Goal: Task Accomplishment & Management: Manage account settings

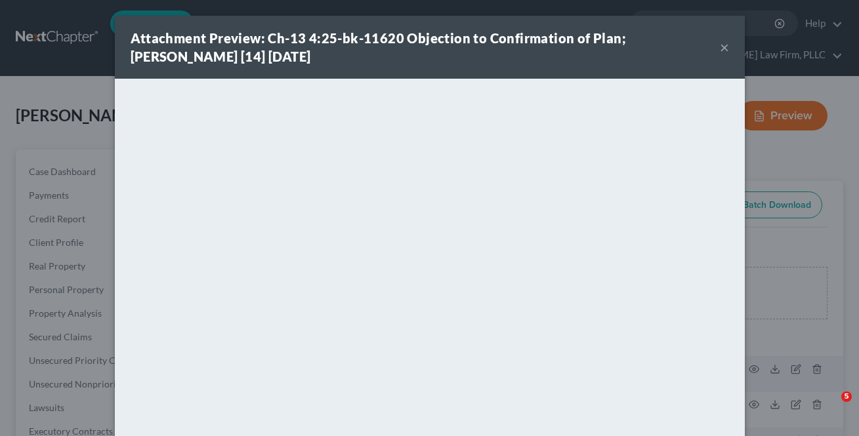
click at [721, 45] on button "×" at bounding box center [724, 47] width 9 height 16
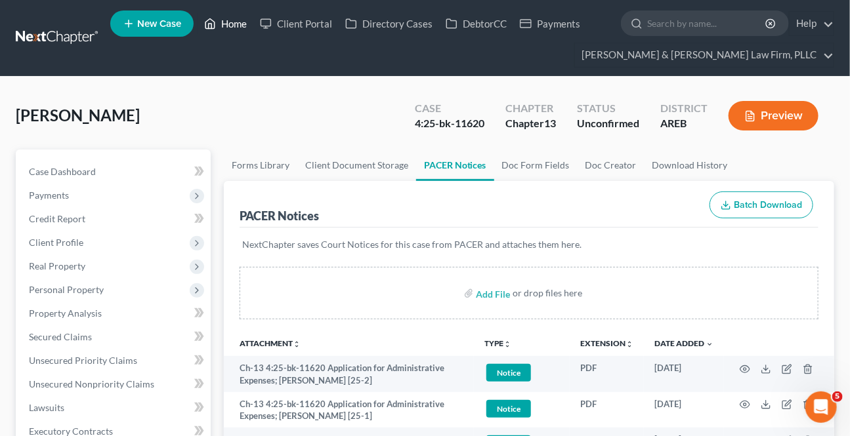
click at [245, 19] on link "Home" at bounding box center [225, 24] width 56 height 24
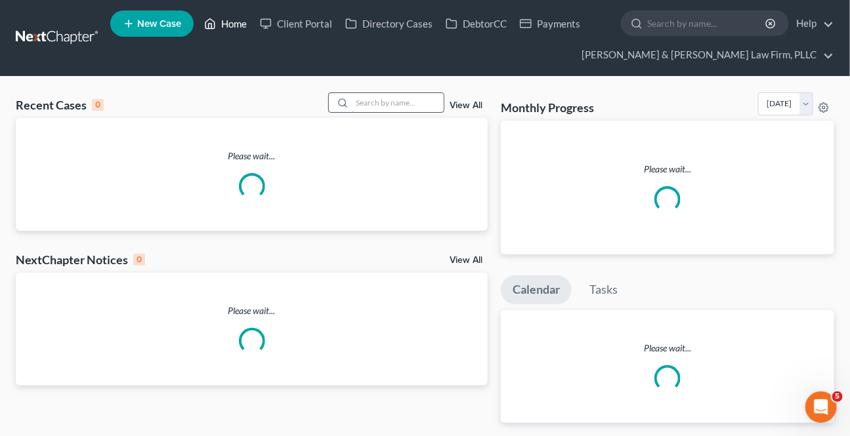
click at [221, 26] on link "Home" at bounding box center [225, 24] width 56 height 24
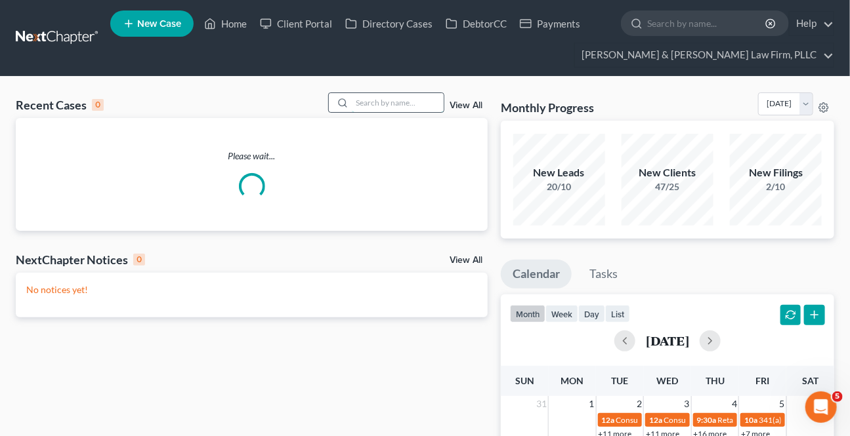
click at [386, 112] on div "Recent Cases 0 View All" at bounding box center [252, 106] width 472 height 26
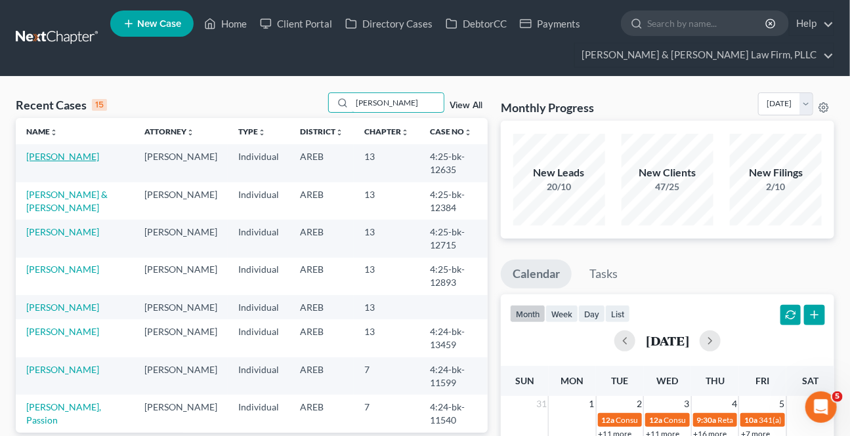
type input "[PERSON_NAME]"
click at [57, 150] on td "[PERSON_NAME]" at bounding box center [75, 162] width 118 height 37
click at [63, 155] on link "[PERSON_NAME]" at bounding box center [62, 156] width 73 height 11
select select "0"
select select "4"
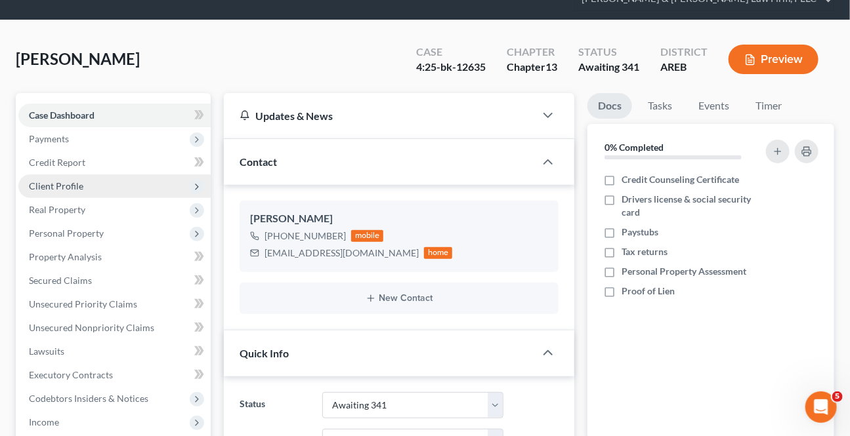
scroll to position [59, 0]
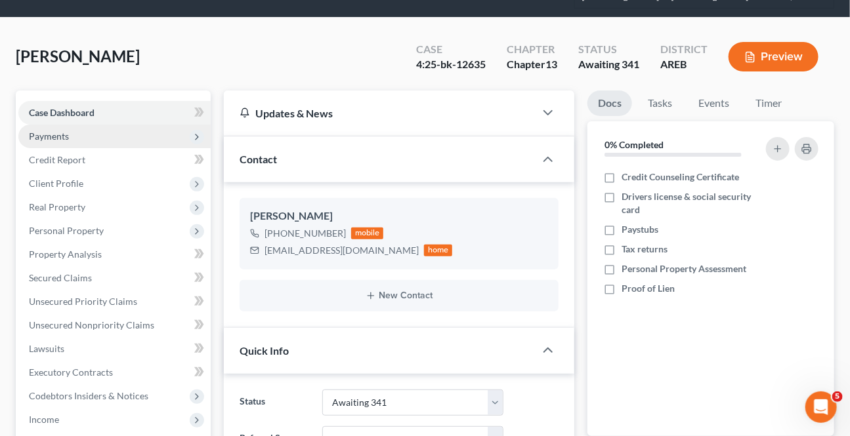
click at [79, 133] on span "Payments" at bounding box center [114, 137] width 192 height 24
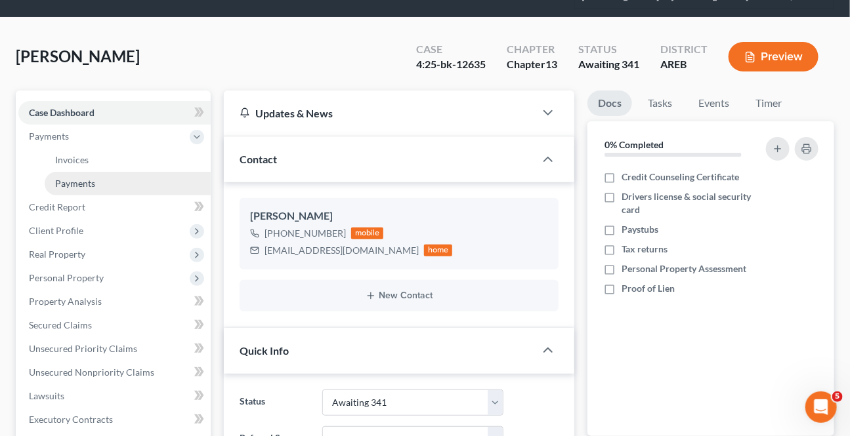
click at [61, 178] on span "Payments" at bounding box center [75, 183] width 40 height 11
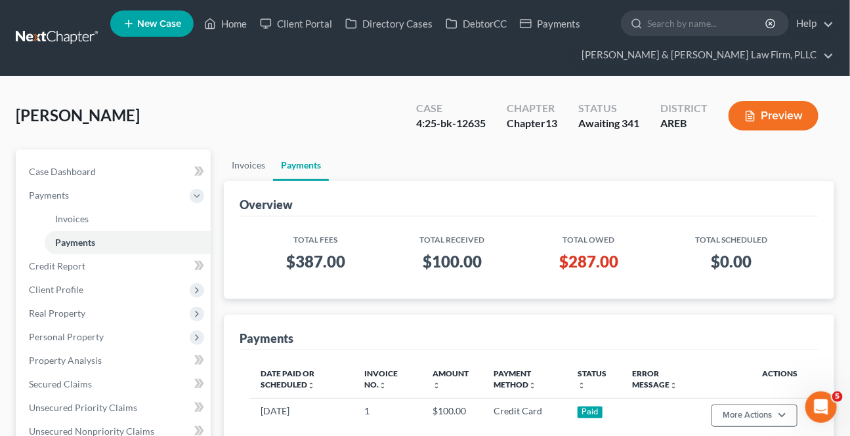
click at [224, 10] on ul "New Case Home Client Portal Directory Cases DebtorCC Payments - No Result - See…" at bounding box center [472, 38] width 724 height 63
click at [223, 17] on link "Home" at bounding box center [225, 24] width 56 height 24
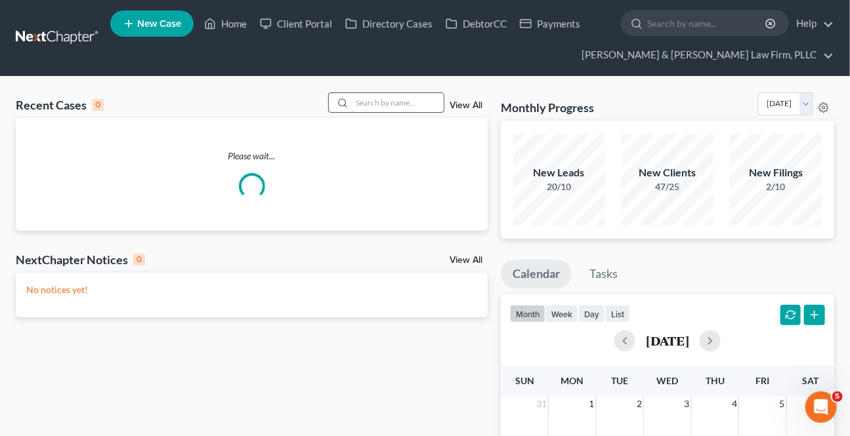
click at [388, 100] on input "search" at bounding box center [398, 102] width 92 height 19
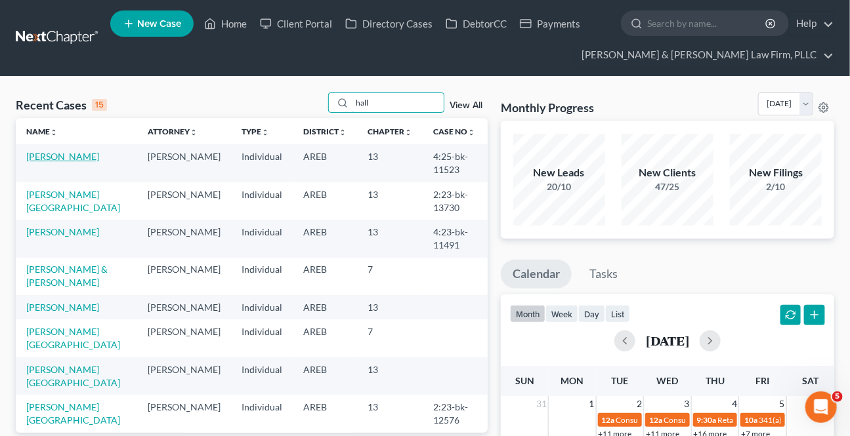
type input "hall"
click at [52, 154] on link "[PERSON_NAME]" at bounding box center [62, 156] width 73 height 11
select select "9"
select select "6"
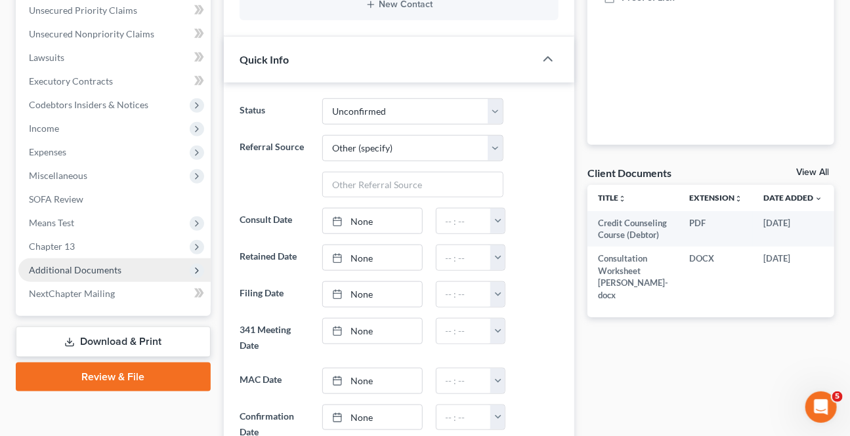
scroll to position [358, 0]
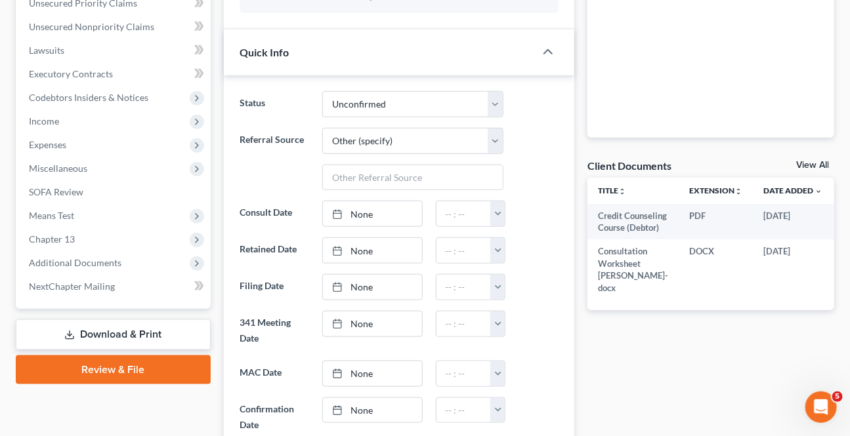
click at [90, 339] on link "Download & Print" at bounding box center [113, 334] width 195 height 31
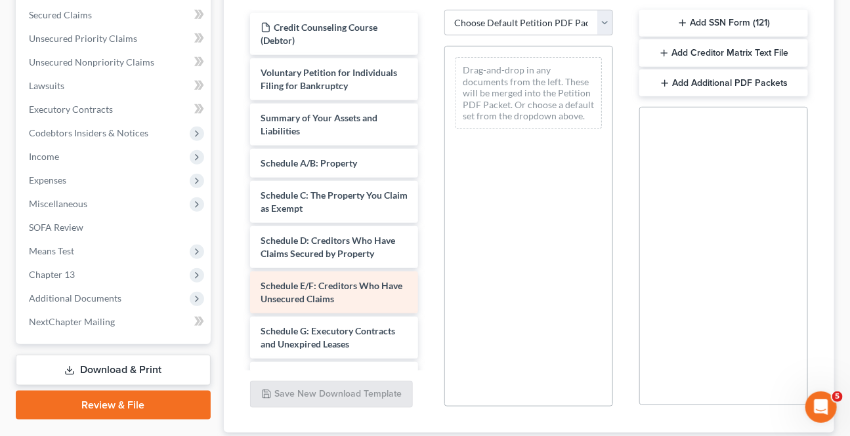
scroll to position [358, 0]
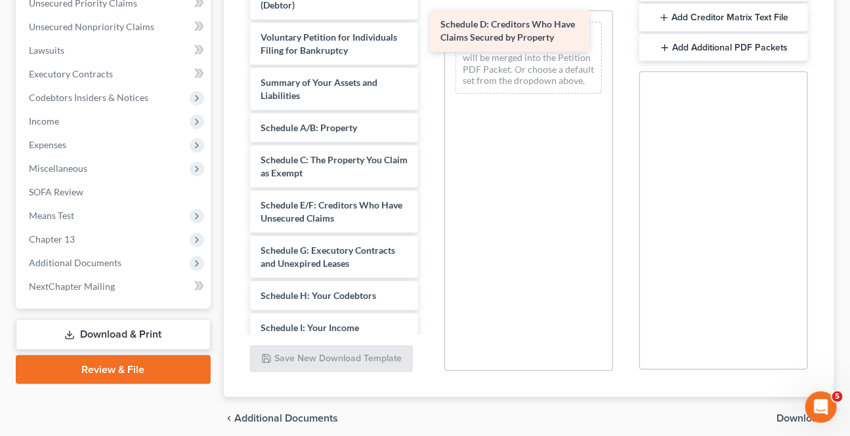
drag, startPoint x: 312, startPoint y: 193, endPoint x: 491, endPoint y: 27, distance: 244.7
click at [429, 27] on div "Schedule D: Creditors Who Have Claims Secured by Property Credit Counseling Cou…" at bounding box center [334, 335] width 190 height 714
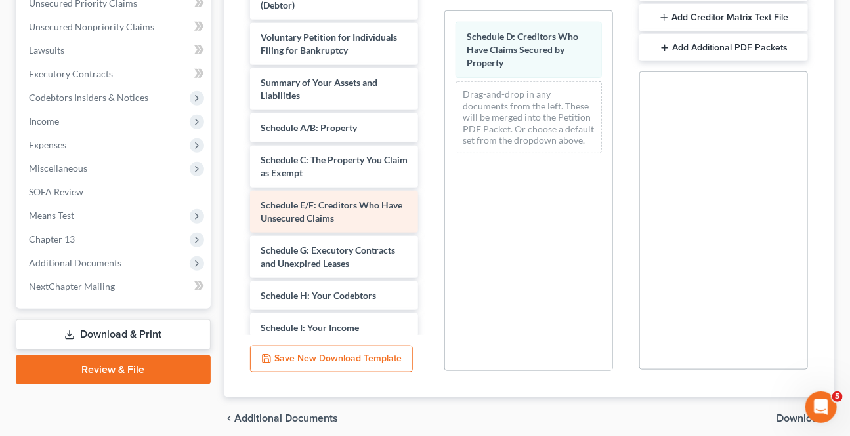
scroll to position [59, 0]
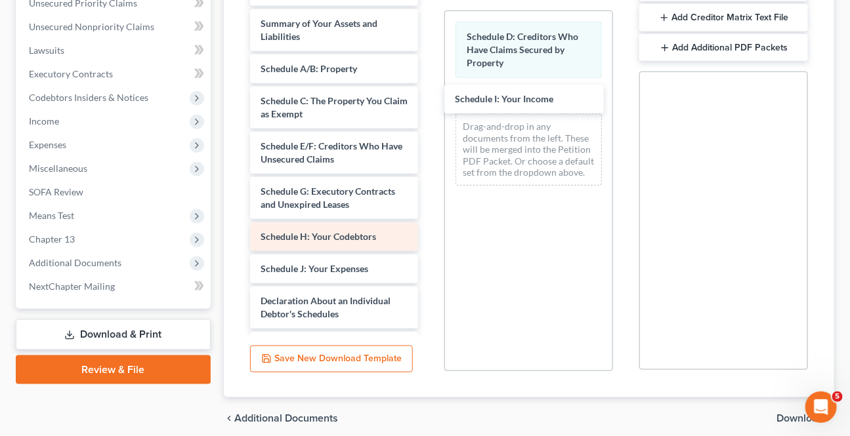
drag, startPoint x: 301, startPoint y: 253, endPoint x: 374, endPoint y: 217, distance: 81.3
click at [429, 83] on div "Schedule I: Your Income Credit Counseling Course (Debtor) Voluntary Petition fo…" at bounding box center [334, 260] width 190 height 682
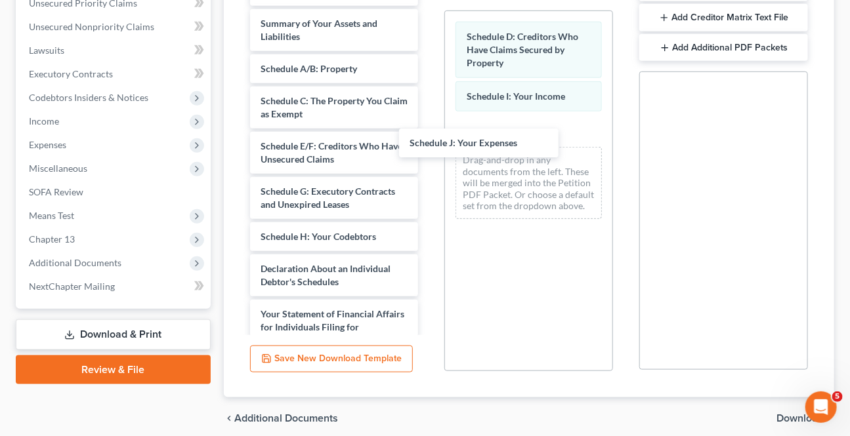
drag, startPoint x: 337, startPoint y: 256, endPoint x: 723, endPoint y: 253, distance: 385.8
click at [429, 108] on div "Schedule J: Your Expenses Credit Counseling Course (Debtor) Voluntary Petition …" at bounding box center [334, 243] width 190 height 649
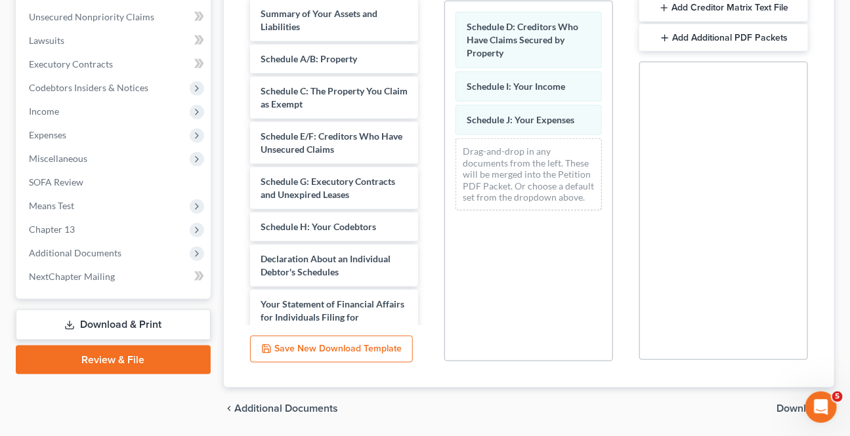
scroll to position [396, 0]
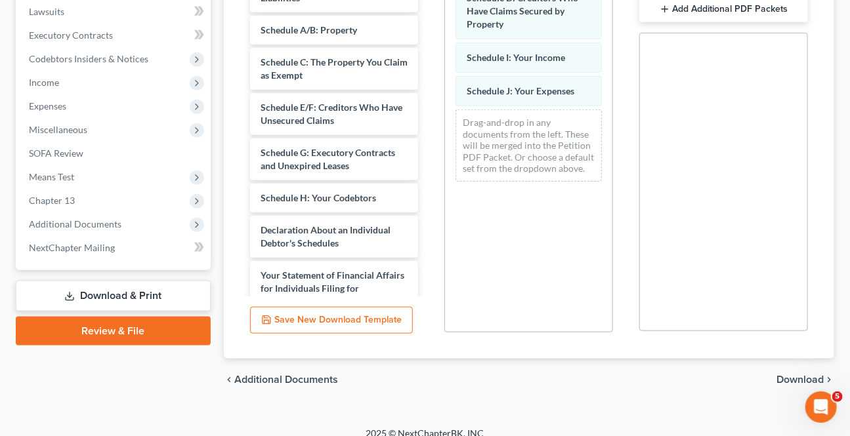
click at [801, 359] on div "chevron_left Additional Documents Download chevron_right" at bounding box center [529, 380] width 610 height 42
click at [804, 375] on span "Download" at bounding box center [799, 380] width 47 height 10
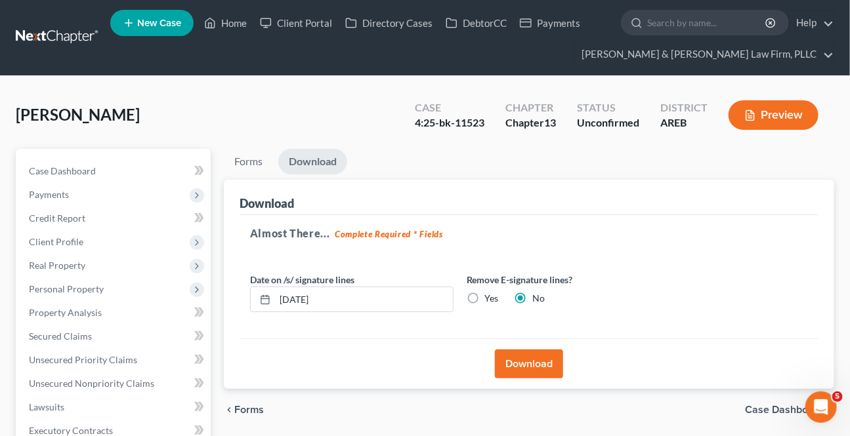
scroll to position [0, 0]
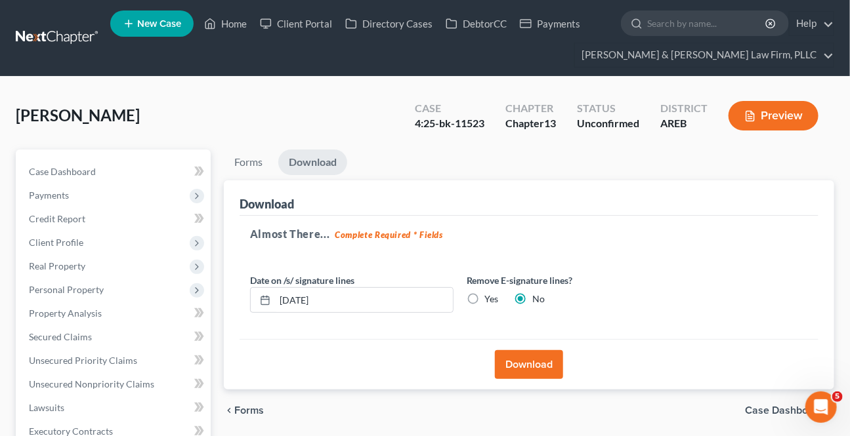
click at [530, 365] on button "Download" at bounding box center [529, 364] width 68 height 29
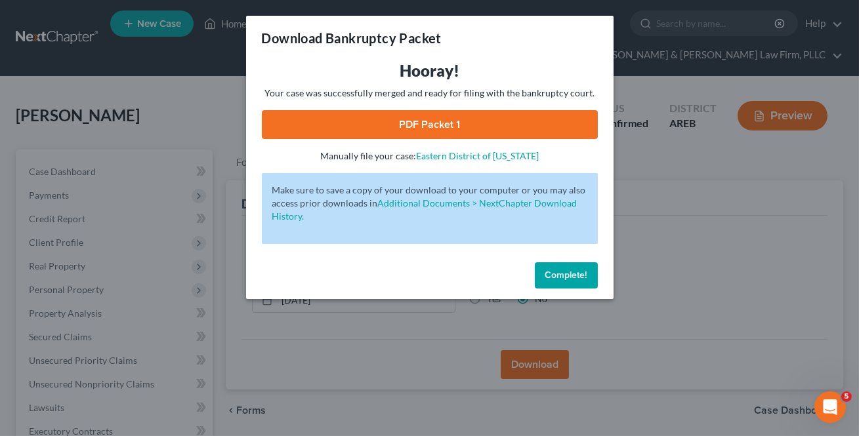
drag, startPoint x: 453, startPoint y: 133, endPoint x: 459, endPoint y: 163, distance: 31.5
click at [453, 133] on link "PDF Packet 1" at bounding box center [430, 124] width 336 height 29
click at [564, 276] on span "Complete!" at bounding box center [566, 275] width 42 height 11
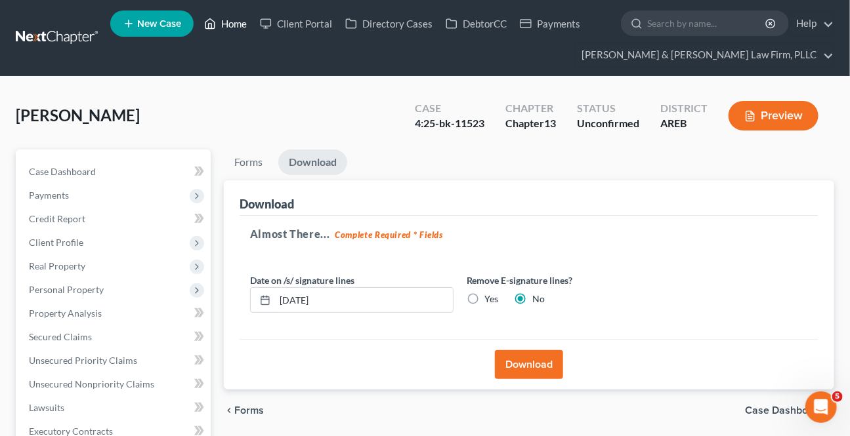
drag, startPoint x: 236, startPoint y: 15, endPoint x: 2, endPoint y: 45, distance: 236.1
click at [236, 15] on link "Home" at bounding box center [225, 24] width 56 height 24
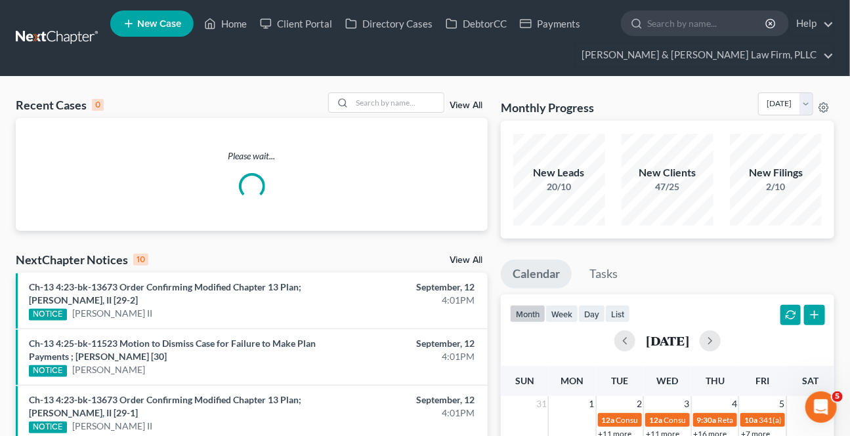
click at [367, 98] on input "search" at bounding box center [398, 102] width 92 height 19
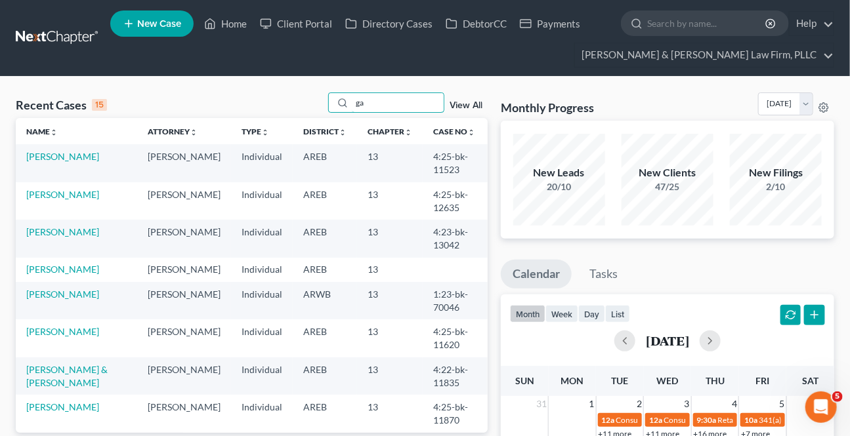
type input "g"
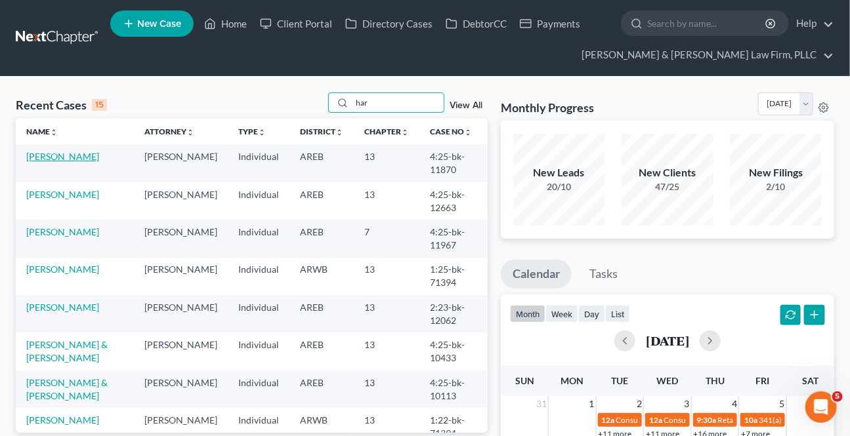
type input "har"
click at [58, 152] on link "[PERSON_NAME]" at bounding box center [62, 156] width 73 height 11
select select "6"
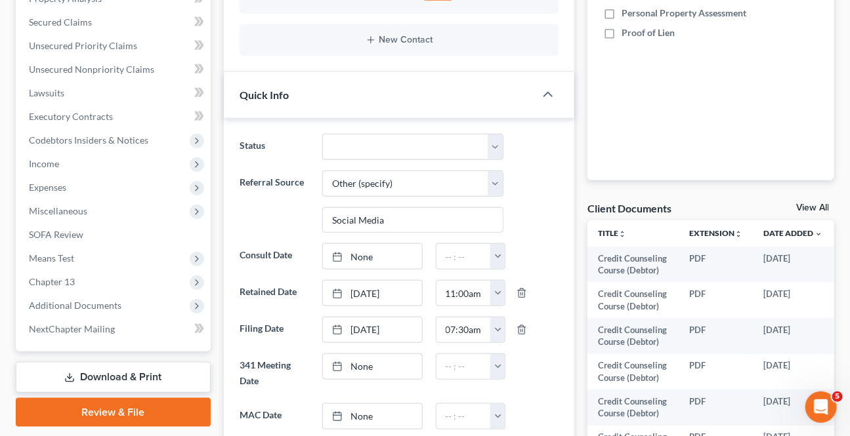
scroll to position [477, 0]
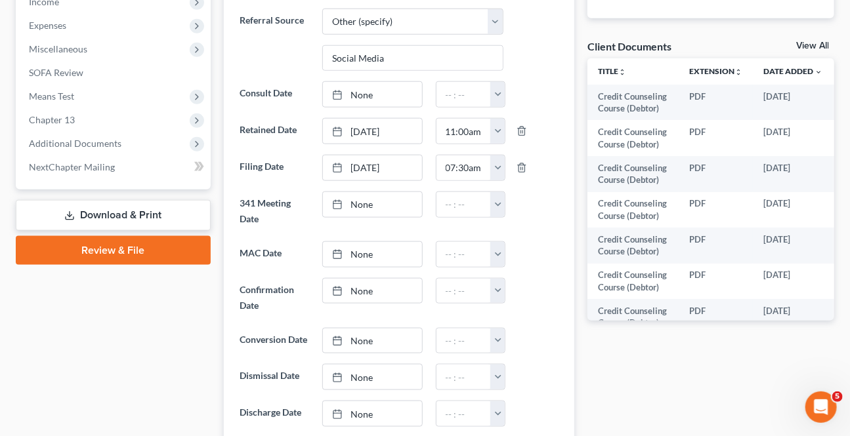
click at [108, 213] on link "Download & Print" at bounding box center [113, 215] width 195 height 31
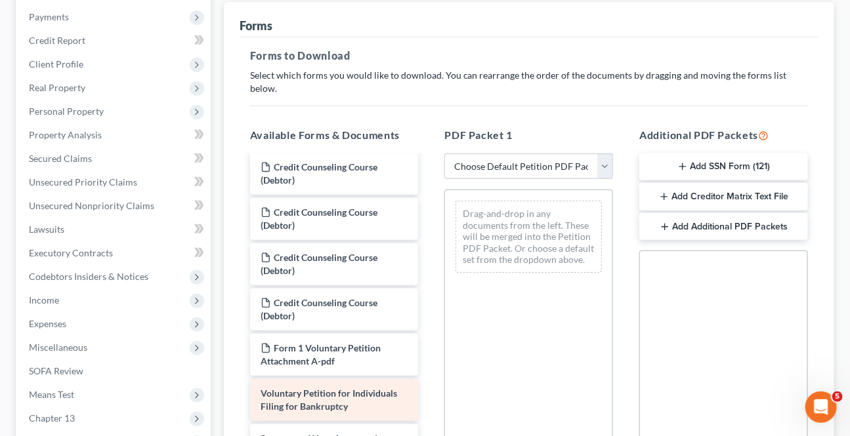
scroll to position [477, 0]
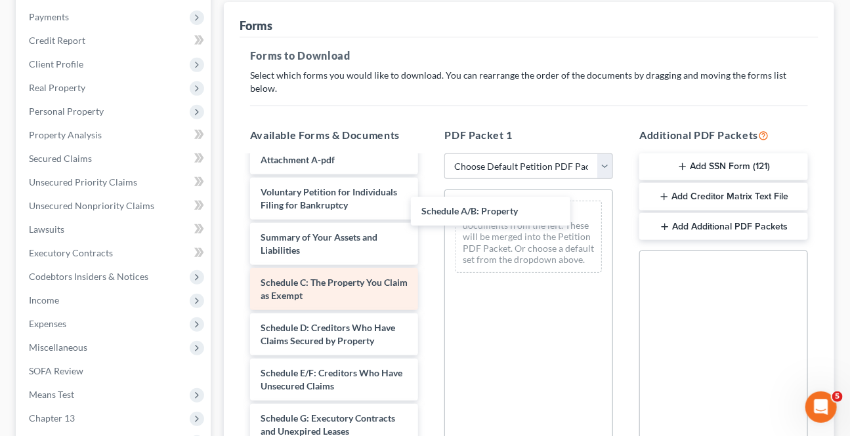
drag, startPoint x: 312, startPoint y: 272, endPoint x: 339, endPoint y: 266, distance: 28.3
click at [429, 197] on div "Schedule A/B: Property Credit Counseling Course (Debtor) Credit Counseling Cour…" at bounding box center [334, 270] width 190 height 1180
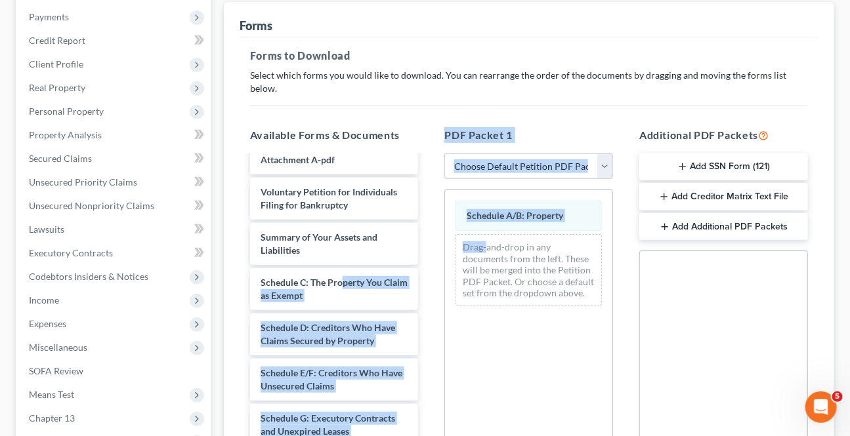
drag, startPoint x: 339, startPoint y: 266, endPoint x: 487, endPoint y: 231, distance: 151.6
click at [487, 231] on div "Available Forms & Documents Credit Counseling Course (Debtor) Credit Counseling…" at bounding box center [529, 339] width 584 height 445
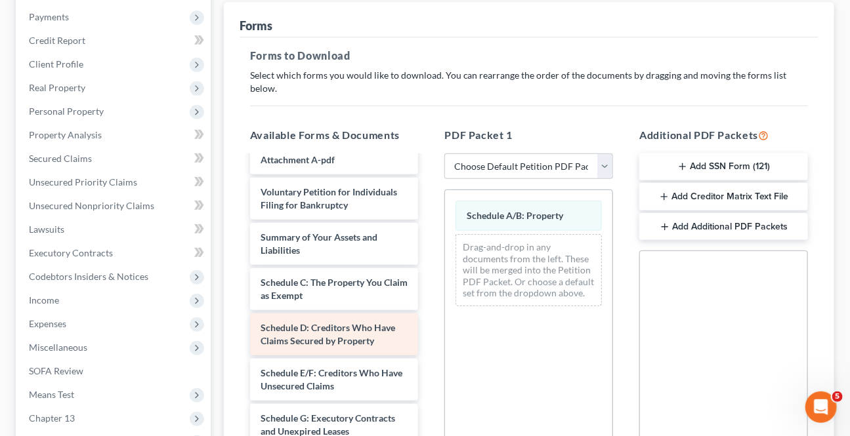
drag, startPoint x: 474, startPoint y: 46, endPoint x: 359, endPoint y: 325, distance: 301.5
click at [474, 48] on h5 "Forms to Download" at bounding box center [529, 56] width 558 height 16
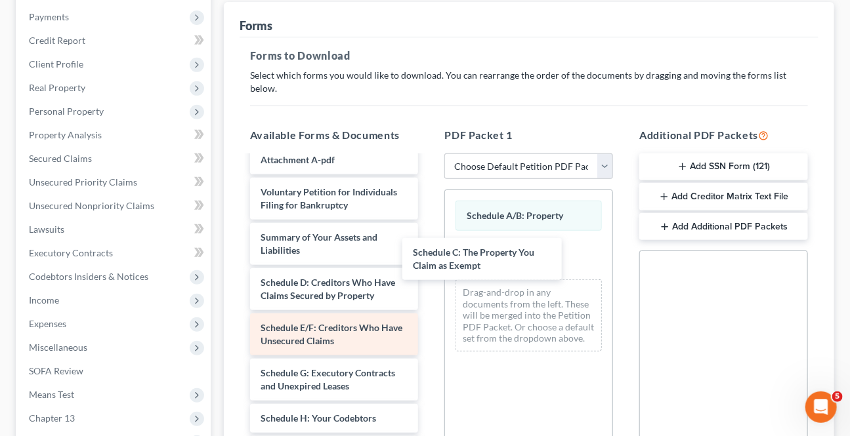
drag, startPoint x: 307, startPoint y: 278, endPoint x: 380, endPoint y: 298, distance: 75.4
click at [429, 271] on div "Schedule C: The Property You Claim as Exempt Credit Counseling Course (Debtor) …" at bounding box center [334, 247] width 190 height 1134
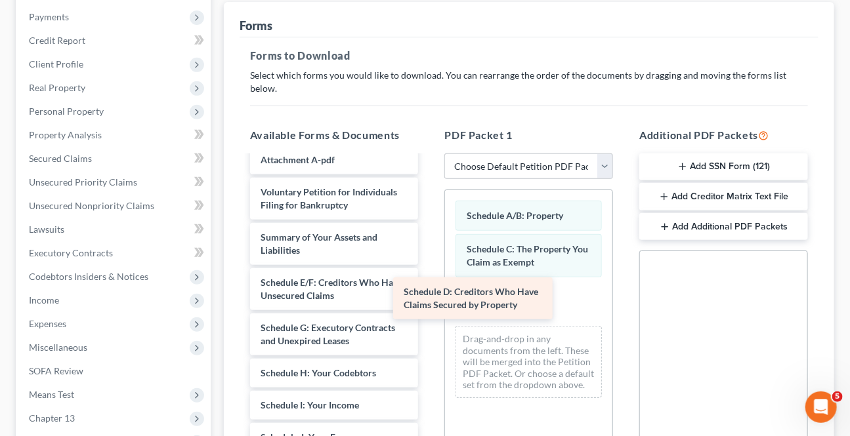
drag, startPoint x: 335, startPoint y: 269, endPoint x: 494, endPoint y: 294, distance: 160.7
click at [429, 294] on div "Schedule D: Creditors Who Have Claims Secured by Property Credit Counseling Cou…" at bounding box center [334, 224] width 190 height 1089
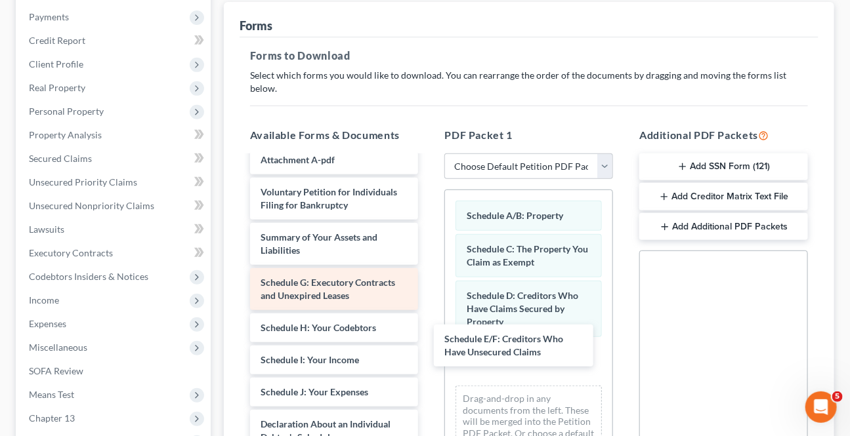
drag, startPoint x: 341, startPoint y: 270, endPoint x: 286, endPoint y: 286, distance: 57.3
click at [429, 337] on div "Schedule E/F: Creditors Who Have Unsecured Claims Credit Counseling Course (Deb…" at bounding box center [334, 202] width 190 height 1044
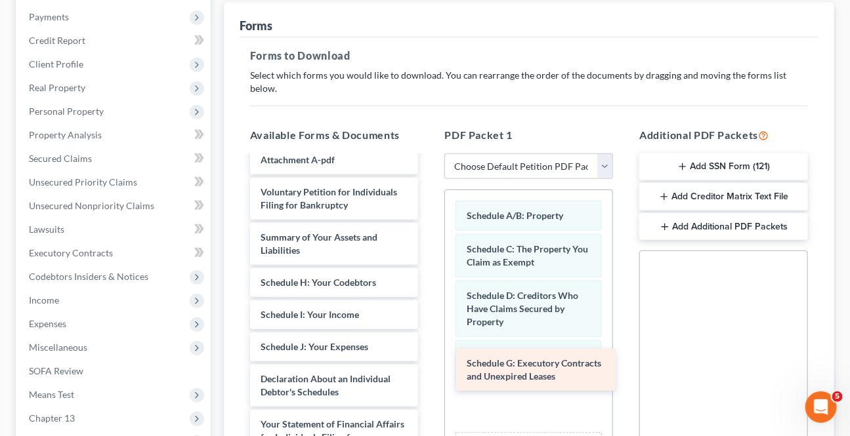
drag, startPoint x: 293, startPoint y: 278, endPoint x: 499, endPoint y: 374, distance: 227.5
click at [429, 374] on div "Schedule G: Executory Contracts and Unexpired Leases Credit Counseling Course (…" at bounding box center [334, 179] width 190 height 998
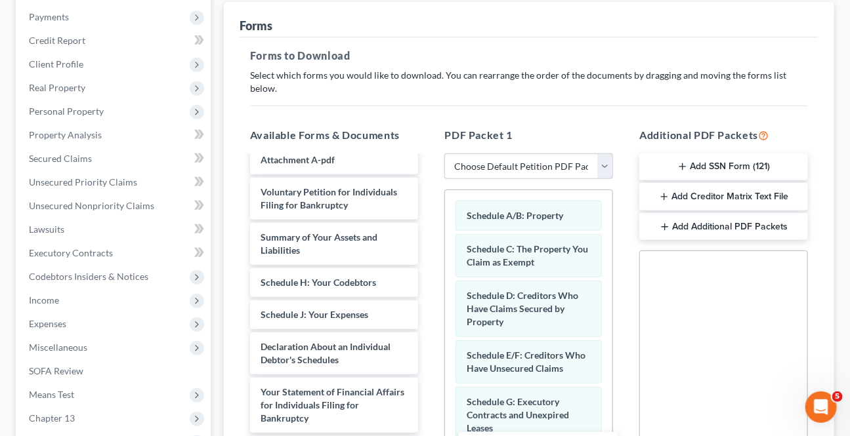
drag, startPoint x: 349, startPoint y: 302, endPoint x: 558, endPoint y: 449, distance: 255.6
click at [558, 436] on html "Home New Case Client Portal Directory Cases DebtorCC Payments [PERSON_NAME] & […" at bounding box center [425, 245] width 850 height 847
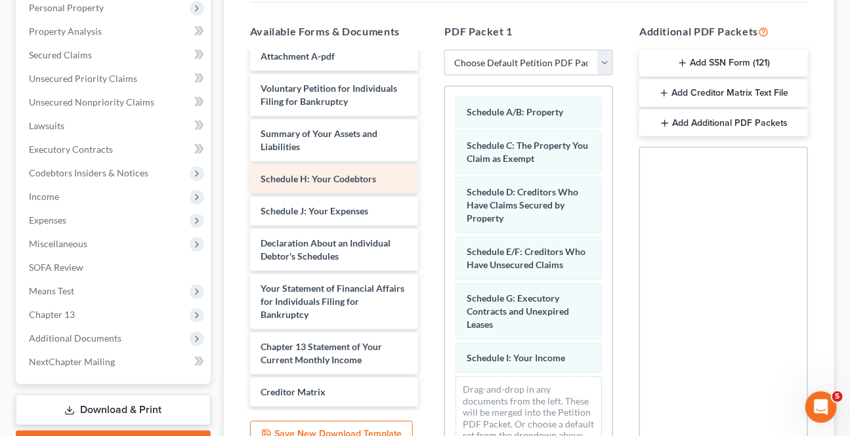
scroll to position [277, 0]
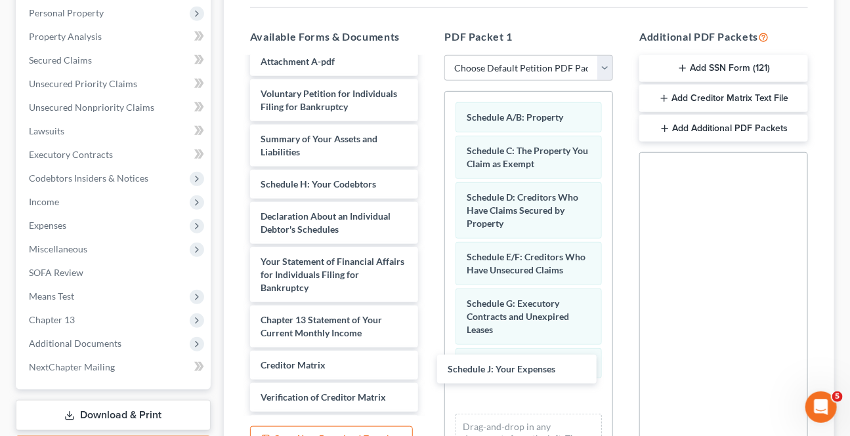
drag, startPoint x: 339, startPoint y: 196, endPoint x: 541, endPoint y: 385, distance: 277.1
click at [429, 365] on div "Schedule J: Your Expenses Credit Counseling Course (Debtor) Credit Counseling C…" at bounding box center [334, 48] width 190 height 934
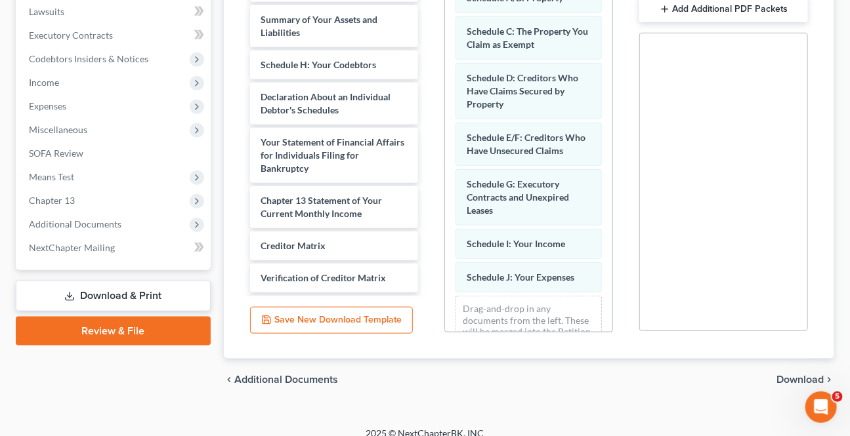
drag, startPoint x: 800, startPoint y: 362, endPoint x: 800, endPoint y: 379, distance: 16.4
click at [800, 375] on span "Download" at bounding box center [799, 380] width 47 height 10
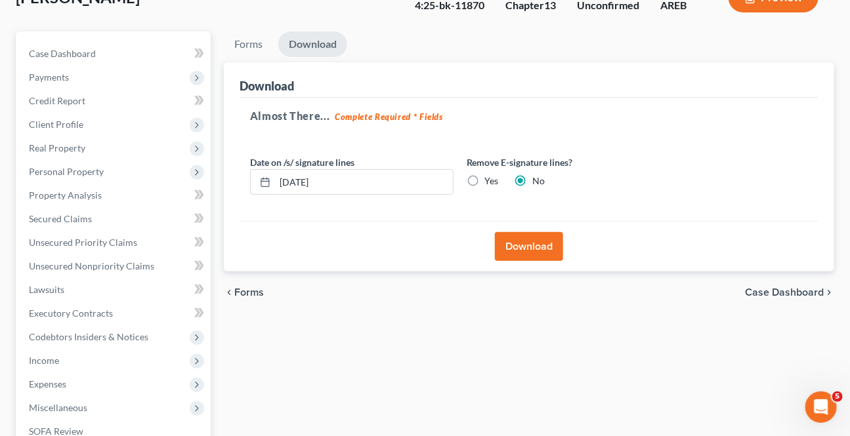
scroll to position [115, 0]
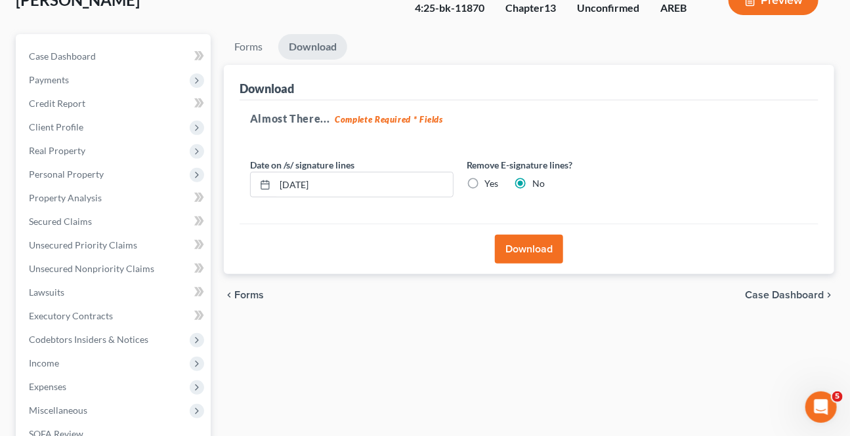
click at [537, 243] on button "Download" at bounding box center [529, 249] width 68 height 29
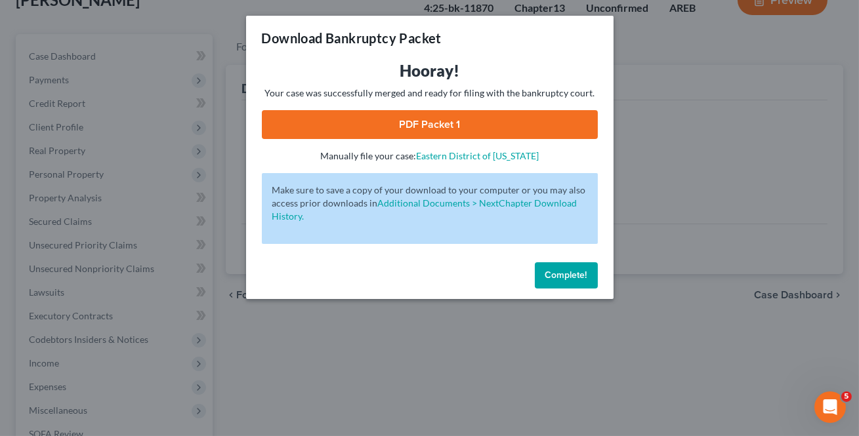
click at [475, 124] on link "PDF Packet 1" at bounding box center [430, 124] width 336 height 29
drag, startPoint x: 374, startPoint y: 118, endPoint x: 379, endPoint y: 138, distance: 20.2
click at [374, 118] on link "PDF Packet 1" at bounding box center [430, 124] width 336 height 29
drag, startPoint x: 585, startPoint y: 283, endPoint x: 1, endPoint y: 270, distance: 584.7
click at [585, 281] on button "Complete!" at bounding box center [566, 275] width 63 height 26
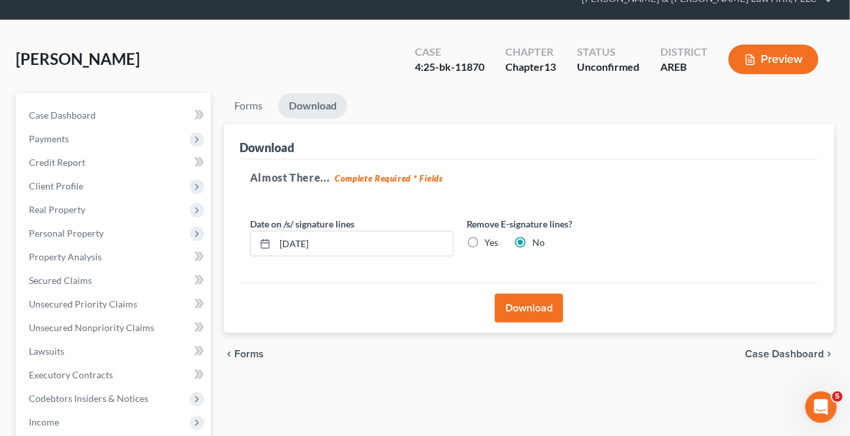
scroll to position [0, 0]
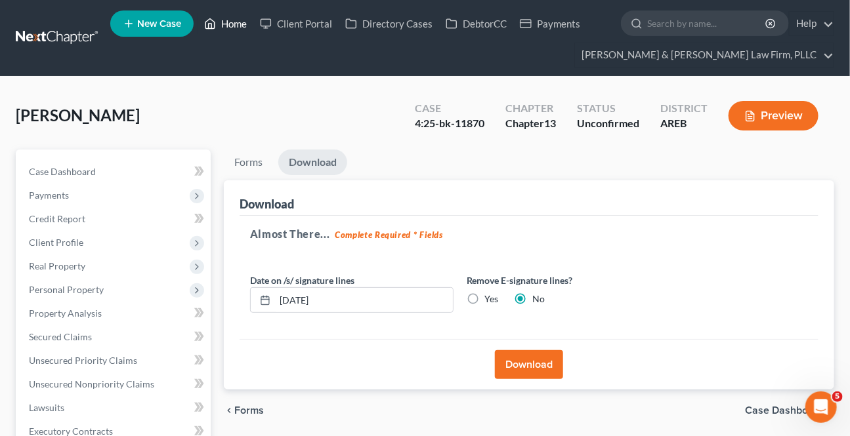
drag, startPoint x: 207, startPoint y: 28, endPoint x: 331, endPoint y: 75, distance: 132.7
click at [207, 28] on icon at bounding box center [210, 24] width 12 height 16
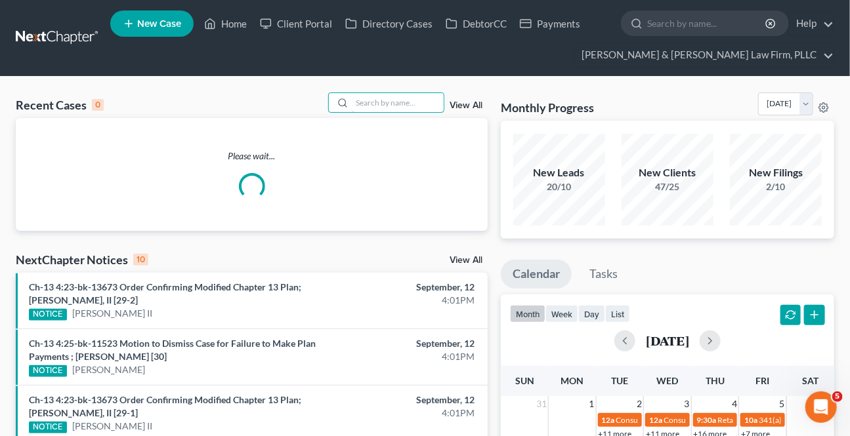
drag, startPoint x: 377, startPoint y: 112, endPoint x: 419, endPoint y: 134, distance: 47.5
click at [377, 112] on input "search" at bounding box center [398, 102] width 92 height 19
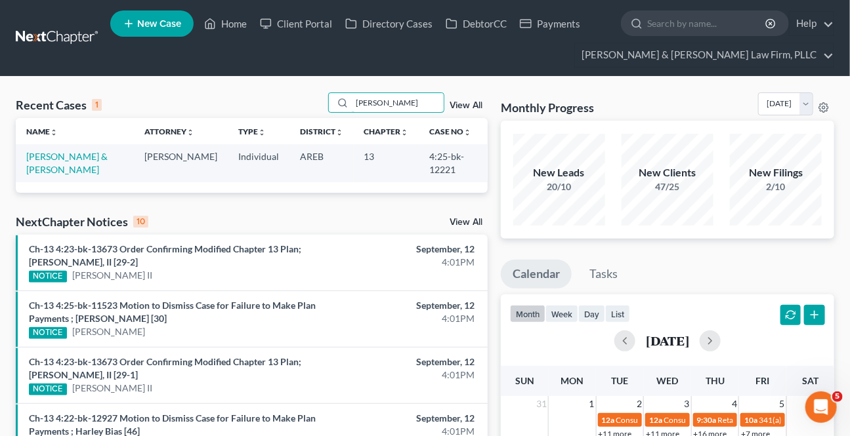
type input "[PERSON_NAME]"
click at [49, 164] on td "[PERSON_NAME] & [PERSON_NAME]" at bounding box center [75, 162] width 118 height 37
click at [82, 159] on link "[PERSON_NAME] & [PERSON_NAME]" at bounding box center [66, 163] width 81 height 24
select select "9"
select select "2"
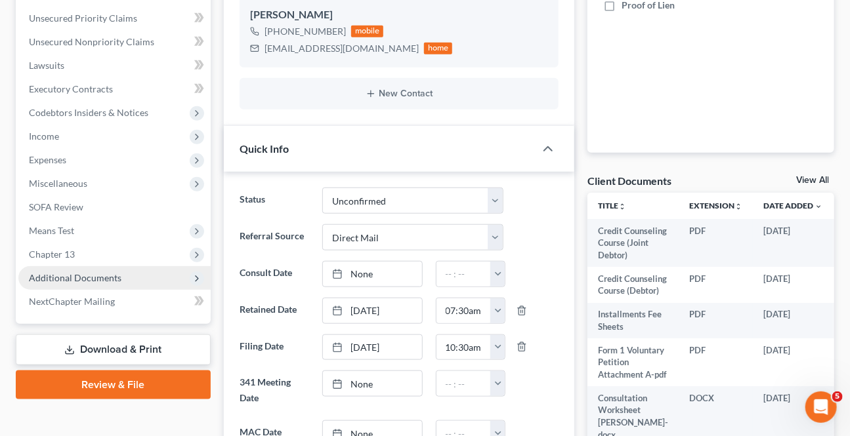
scroll to position [358, 0]
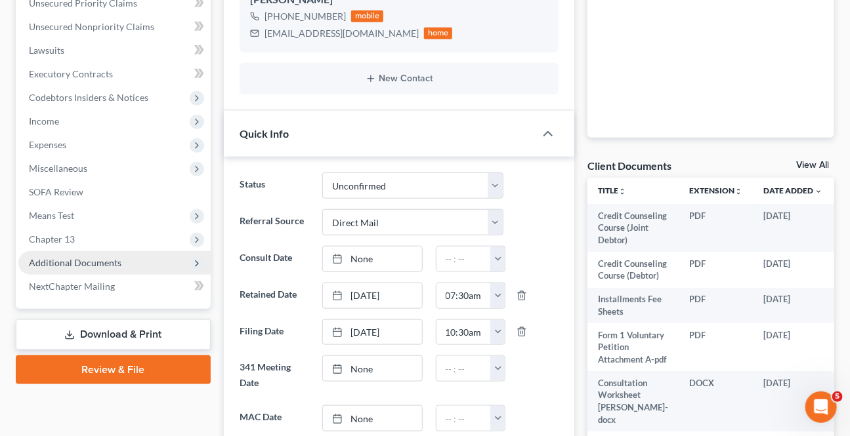
click at [82, 258] on span "Additional Documents" at bounding box center [75, 262] width 93 height 11
click at [98, 335] on link "Download & Print" at bounding box center [113, 334] width 195 height 31
click at [88, 331] on link "Download & Print" at bounding box center [113, 334] width 195 height 31
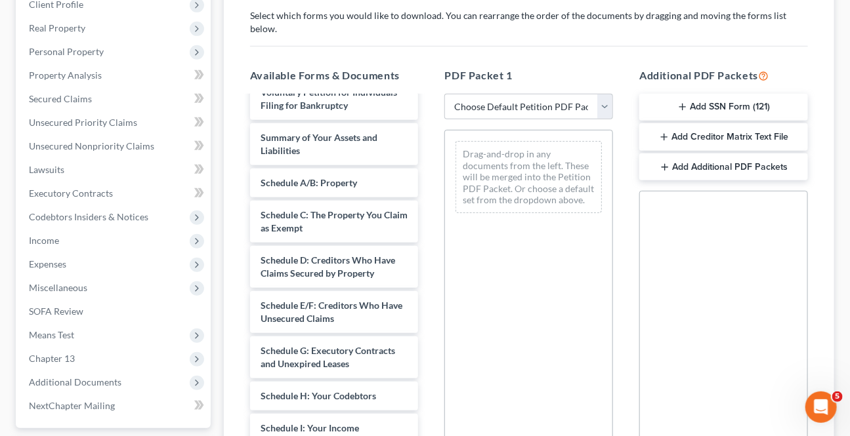
scroll to position [178, 0]
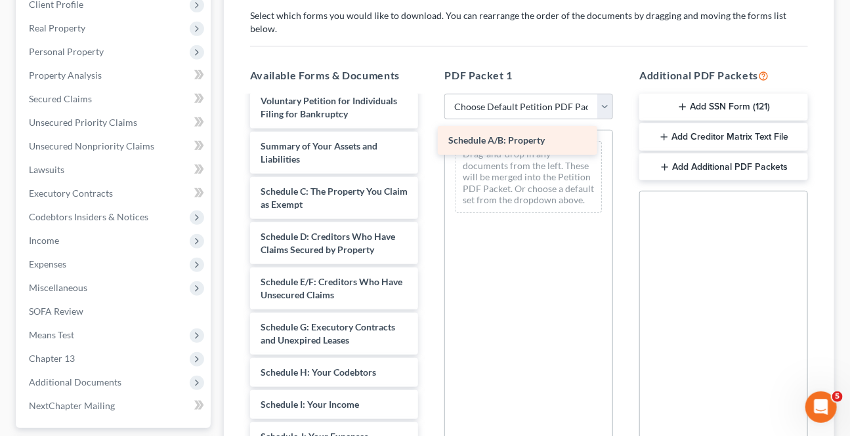
drag, startPoint x: 324, startPoint y: 180, endPoint x: 512, endPoint y: 145, distance: 190.9
click at [429, 145] on div "Schedule A/B: Property Credit Counseling Course (Joint Debtor) Credit Counselin…" at bounding box center [334, 344] width 190 height 850
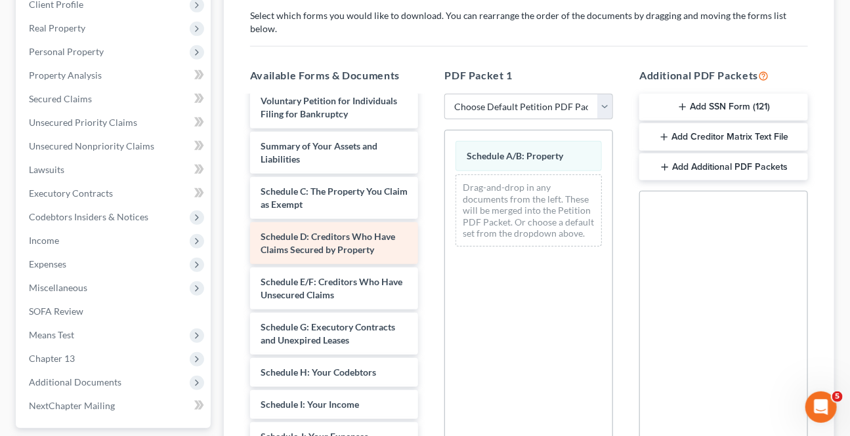
click at [301, 233] on span "Schedule D: Creditors Who Have Claims Secured by Property" at bounding box center [327, 243] width 134 height 24
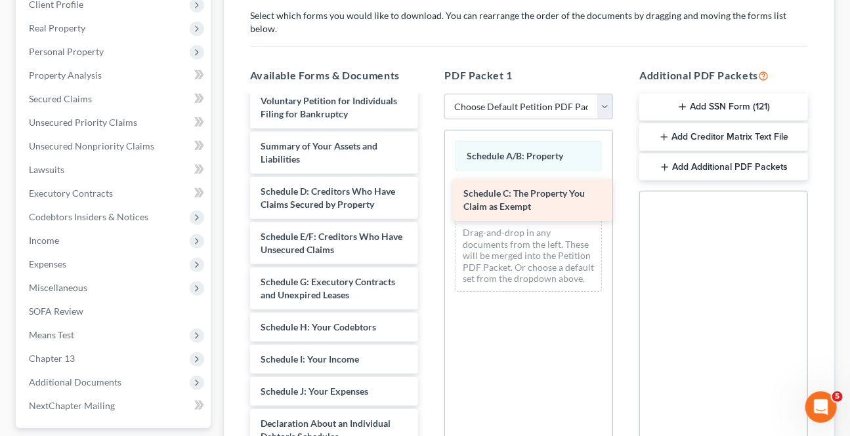
drag, startPoint x: 312, startPoint y: 186, endPoint x: 516, endPoint y: 201, distance: 204.6
click at [429, 200] on div "Schedule C: The Property You Claim as Exempt Credit Counseling Course (Joint De…" at bounding box center [334, 321] width 190 height 804
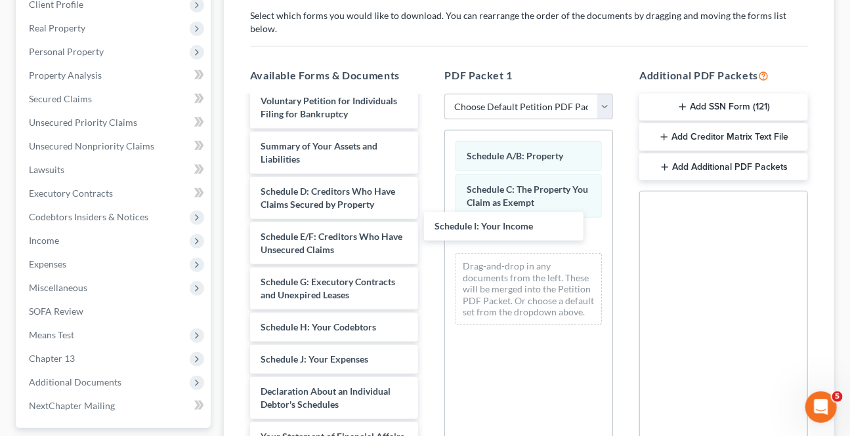
drag, startPoint x: 298, startPoint y: 348, endPoint x: 402, endPoint y: 294, distance: 116.8
click at [429, 225] on div "Schedule I: Your Income Credit Counseling Course (Joint Debtor) Credit Counseli…" at bounding box center [334, 305] width 190 height 772
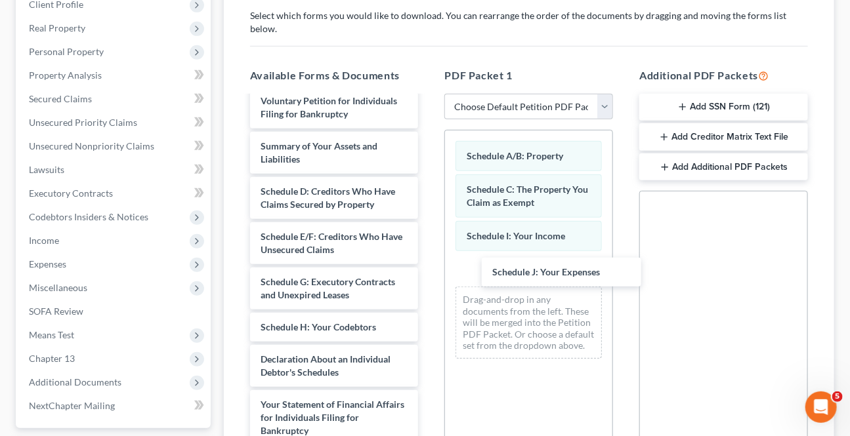
drag, startPoint x: 287, startPoint y: 338, endPoint x: 470, endPoint y: 251, distance: 202.5
click at [429, 247] on div "Schedule J: Your Expenses Credit Counseling Course (Joint Debtor) Credit Counse…" at bounding box center [334, 289] width 190 height 740
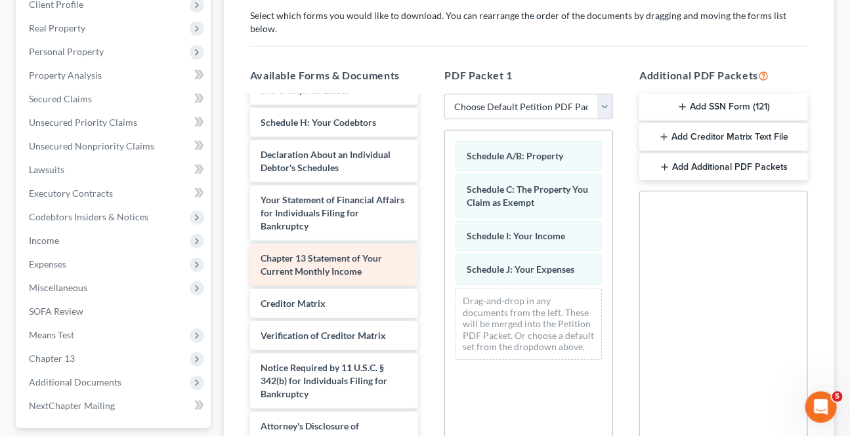
scroll to position [385, 0]
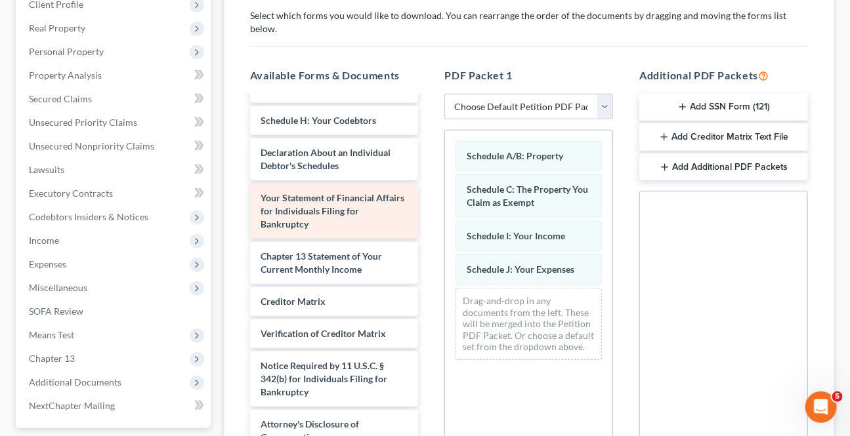
click at [287, 192] on span "Your Statement of Financial Affairs for Individuals Filing for Bankruptcy" at bounding box center [332, 210] width 144 height 37
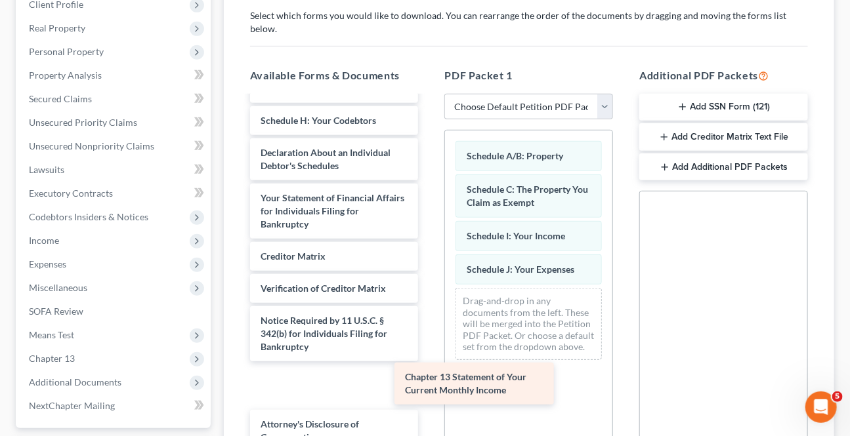
scroll to position [340, 0]
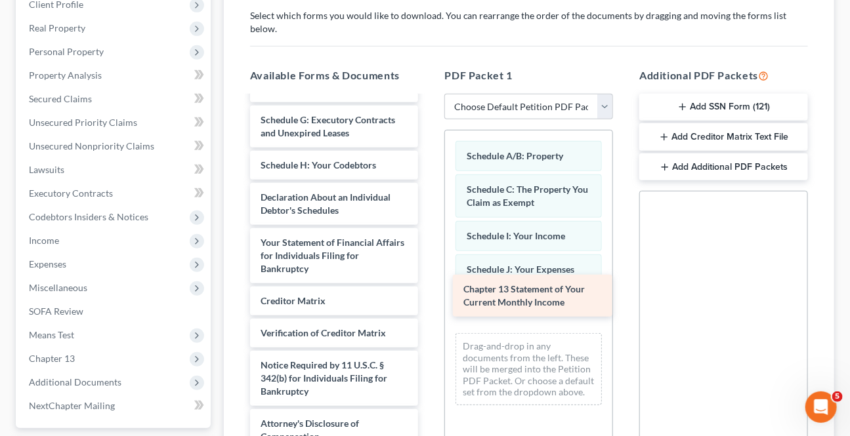
drag, startPoint x: 297, startPoint y: 242, endPoint x: 499, endPoint y: 291, distance: 208.4
click at [429, 291] on div "Chapter 13 Statement of Your Current Monthly Income Credit Counseling Course (J…" at bounding box center [334, 104] width 190 height 695
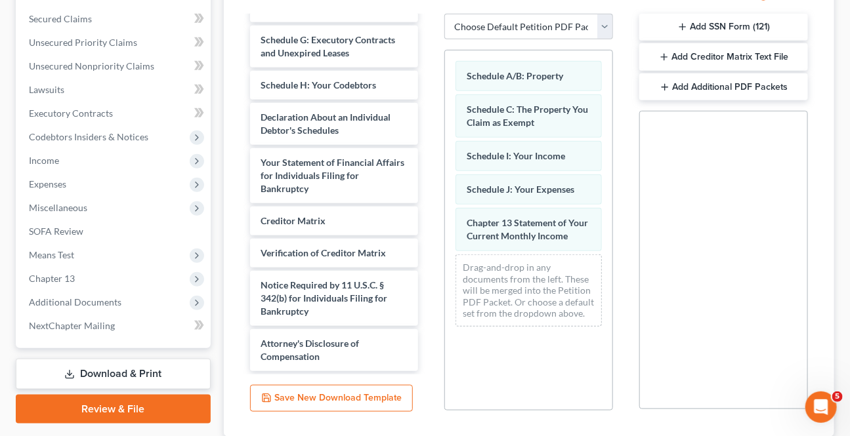
scroll to position [396, 0]
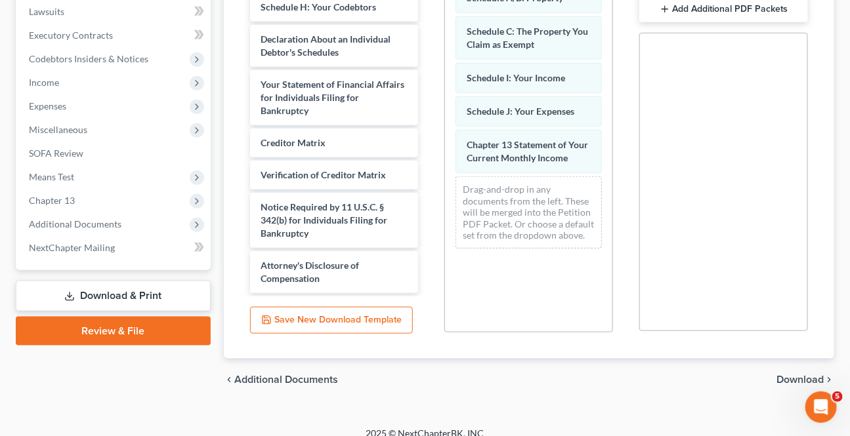
click at [800, 375] on span "Download" at bounding box center [799, 380] width 47 height 10
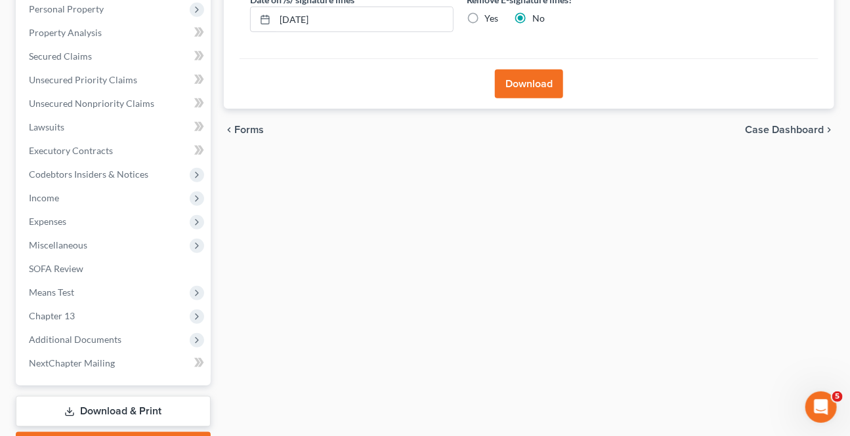
scroll to position [56, 0]
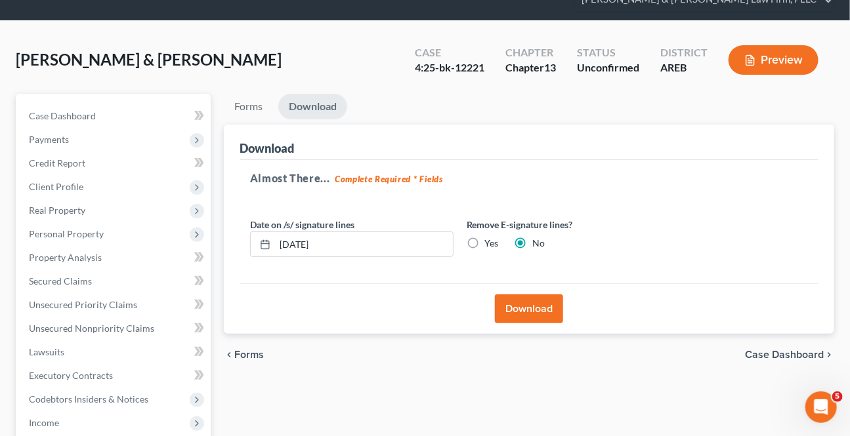
drag, startPoint x: 508, startPoint y: 304, endPoint x: 531, endPoint y: 326, distance: 31.1
click at [508, 304] on button "Download" at bounding box center [529, 309] width 68 height 29
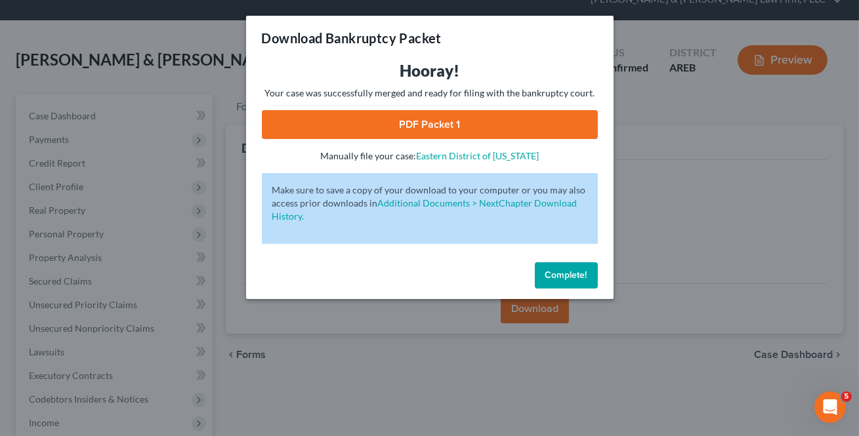
click at [391, 131] on link "PDF Packet 1" at bounding box center [430, 124] width 336 height 29
click at [558, 284] on button "Complete!" at bounding box center [566, 275] width 63 height 26
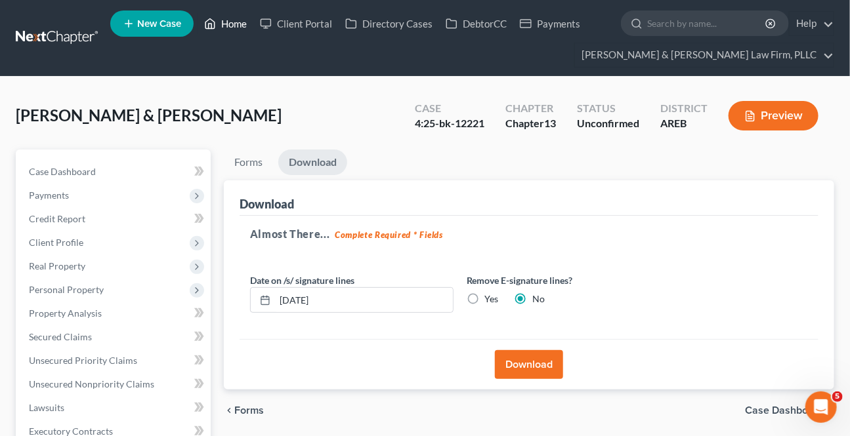
scroll to position [0, 0]
click at [210, 19] on icon at bounding box center [210, 24] width 9 height 10
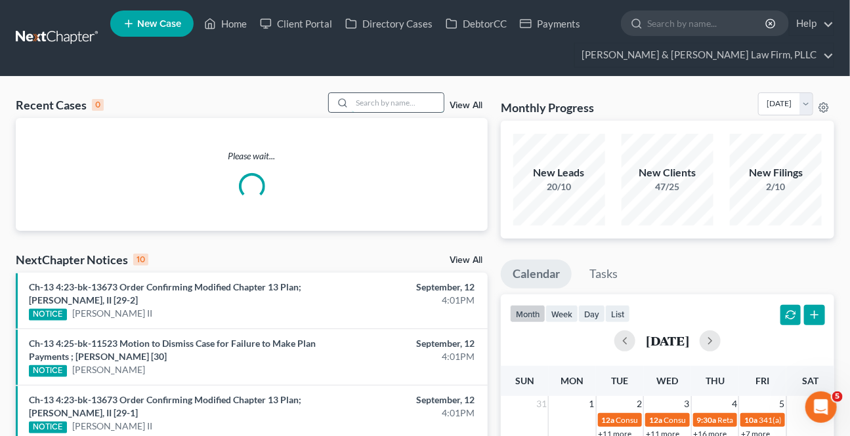
click at [367, 106] on input "search" at bounding box center [398, 102] width 92 height 19
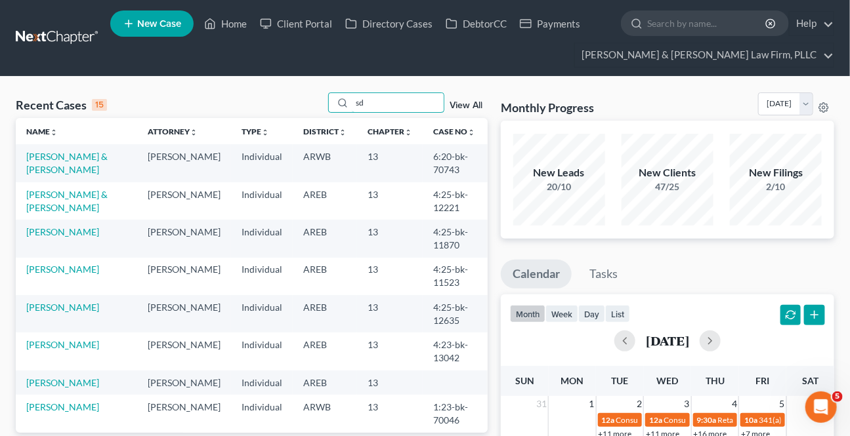
type input "s"
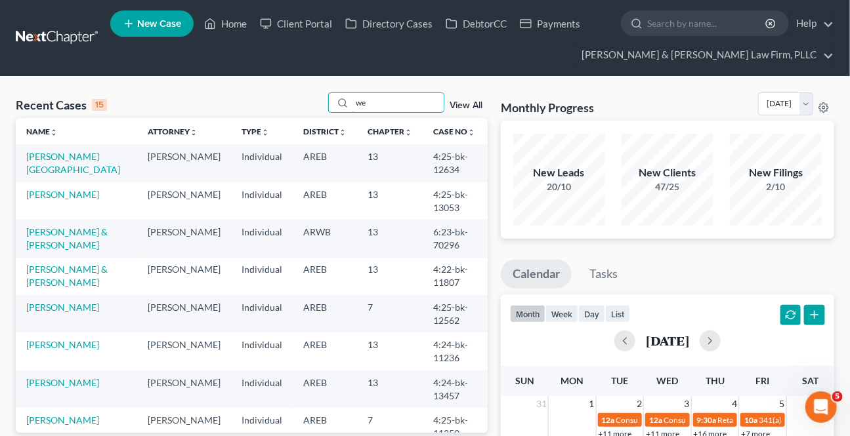
type input "w"
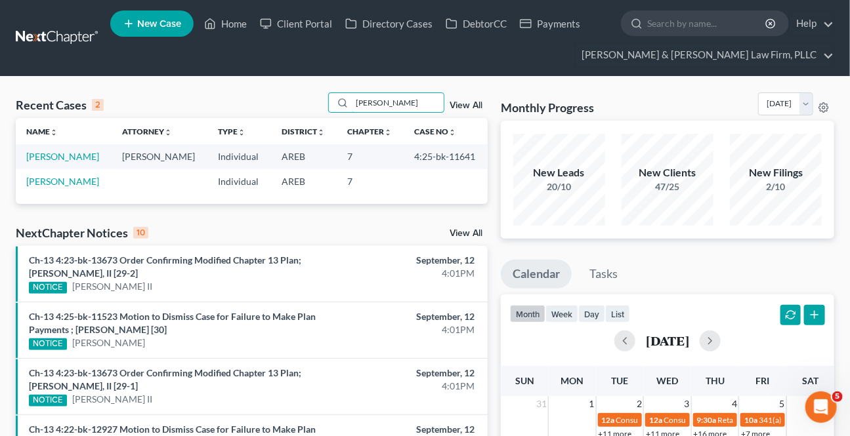
type input "[PERSON_NAME]"
click at [51, 157] on link "[PERSON_NAME]" at bounding box center [62, 156] width 73 height 11
select select "2"
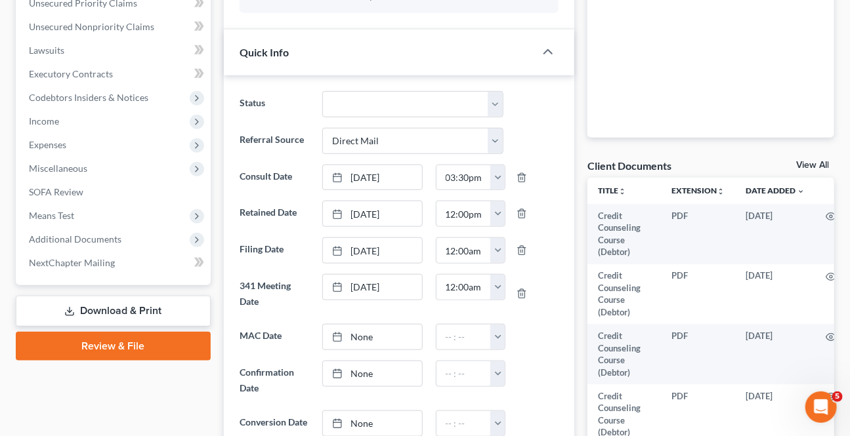
scroll to position [715, 0]
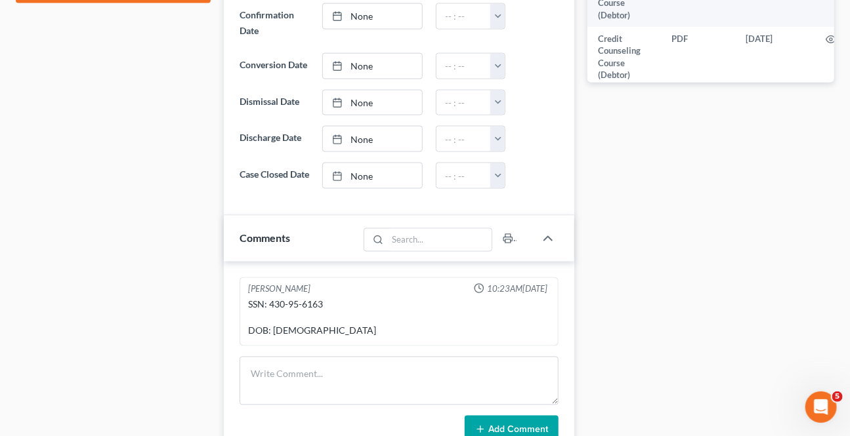
drag, startPoint x: 365, startPoint y: 172, endPoint x: 9, endPoint y: 172, distance: 356.2
click at [365, 171] on link "None" at bounding box center [372, 175] width 98 height 25
type input "[DATE]"
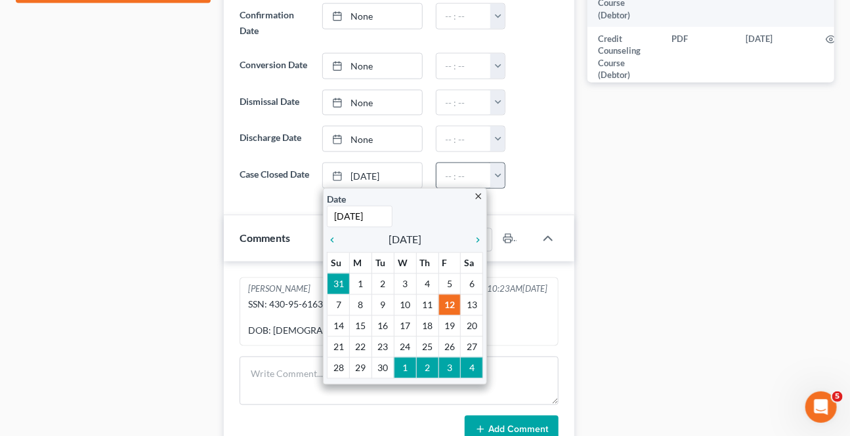
click at [494, 170] on button "button" at bounding box center [497, 175] width 14 height 25
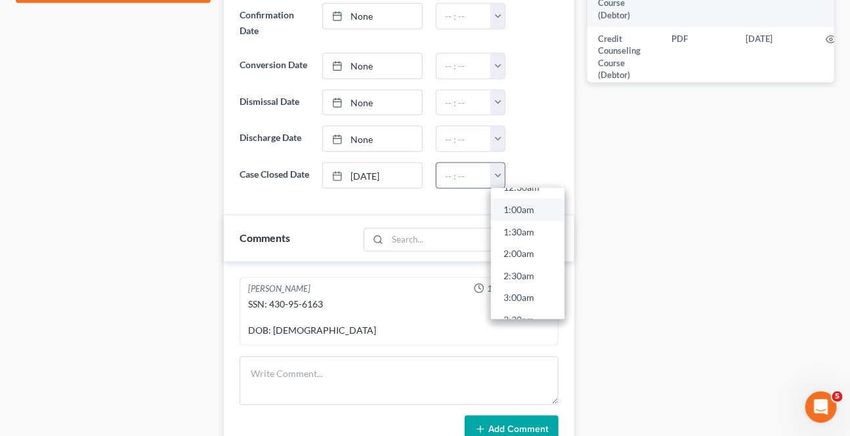
scroll to position [59, 0]
click at [512, 245] on link "2:30am" at bounding box center [527, 256] width 73 height 22
click at [517, 252] on div at bounding box center [442, 240] width 158 height 24
type input "2:30am"
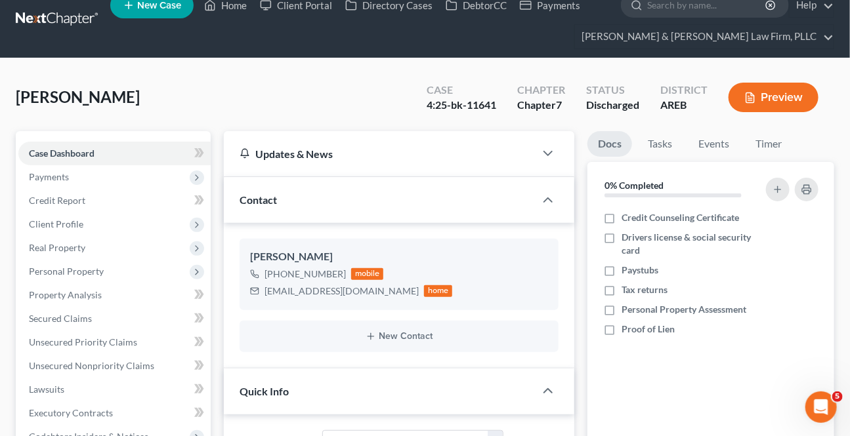
scroll to position [0, 0]
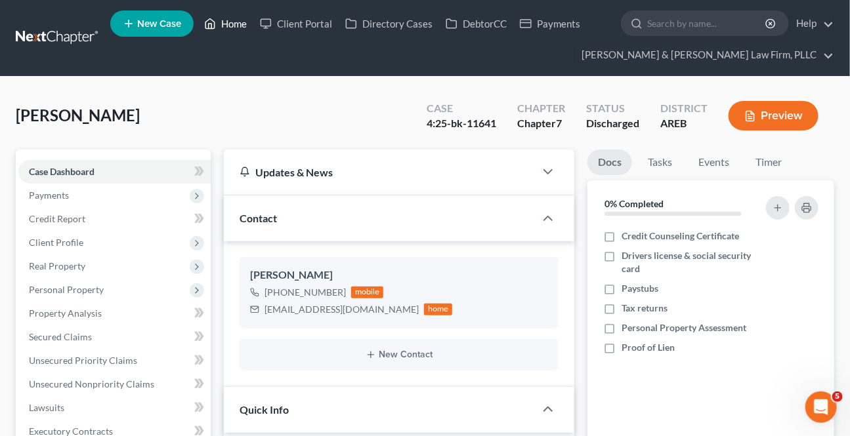
drag, startPoint x: 236, startPoint y: 23, endPoint x: 358, endPoint y: 93, distance: 139.9
click at [236, 24] on link "Home" at bounding box center [225, 24] width 56 height 24
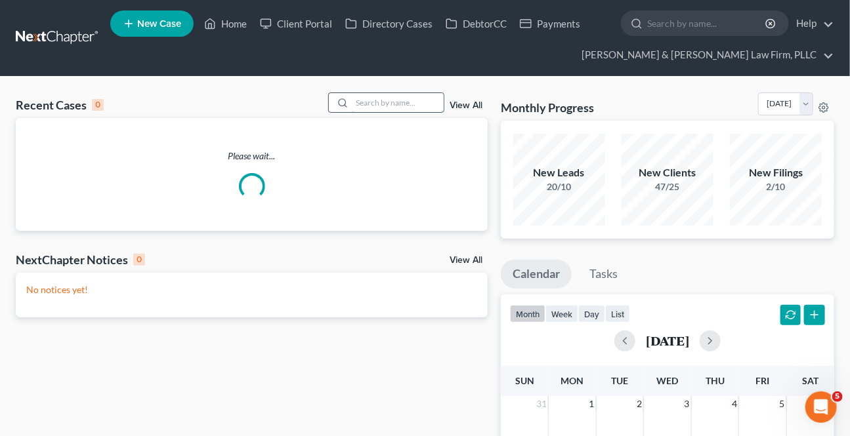
click at [360, 99] on input "search" at bounding box center [398, 102] width 92 height 19
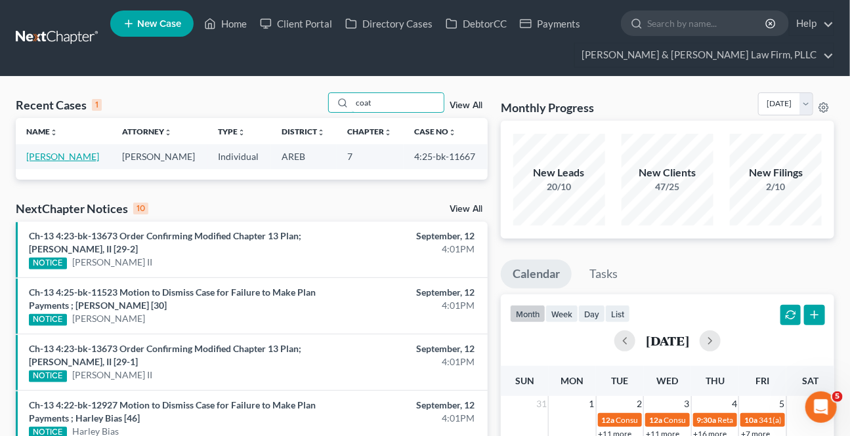
type input "coat"
click at [62, 158] on link "[PERSON_NAME]" at bounding box center [62, 156] width 73 height 11
select select "3"
select select "2"
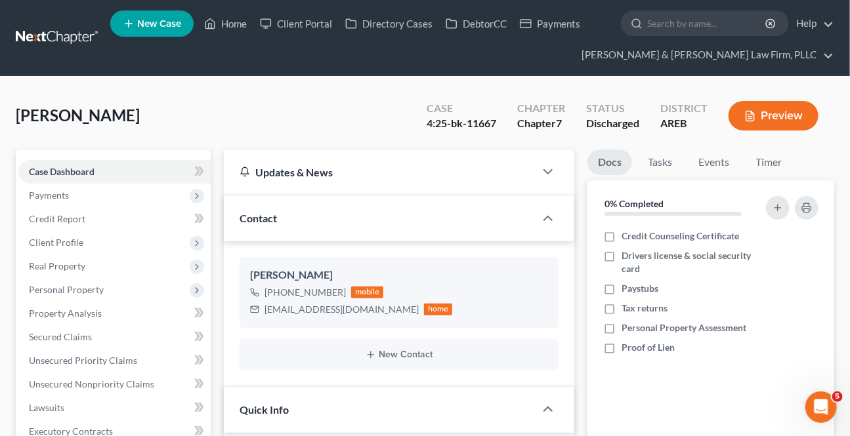
scroll to position [656, 0]
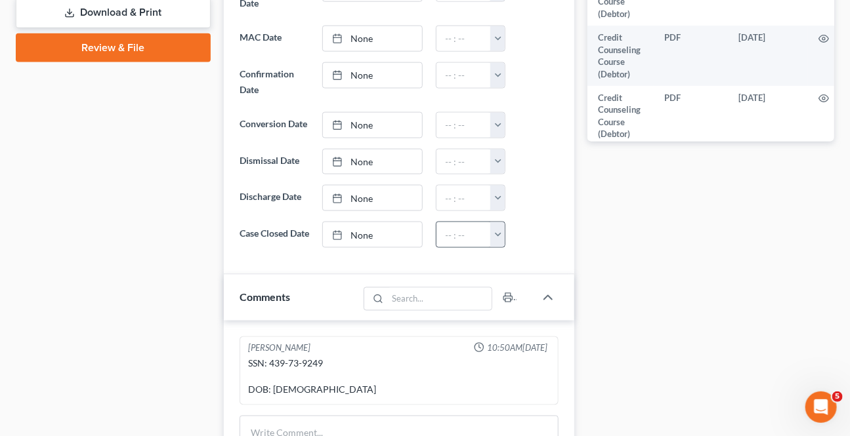
click at [366, 234] on link "None" at bounding box center [372, 234] width 98 height 25
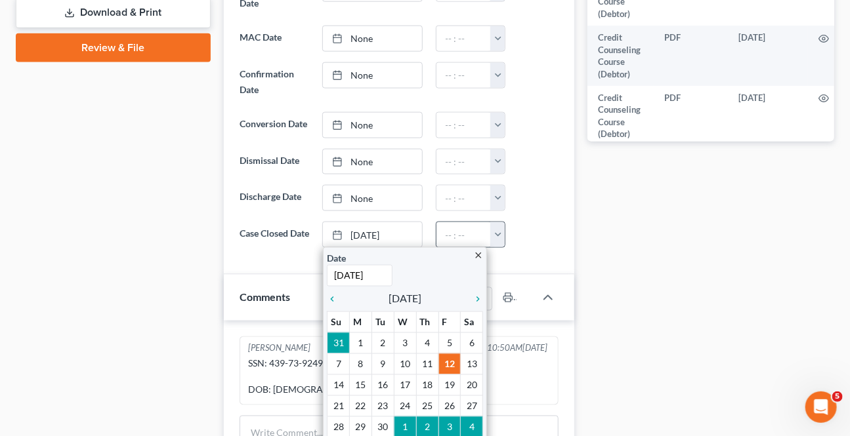
click at [499, 228] on button "button" at bounding box center [497, 234] width 14 height 25
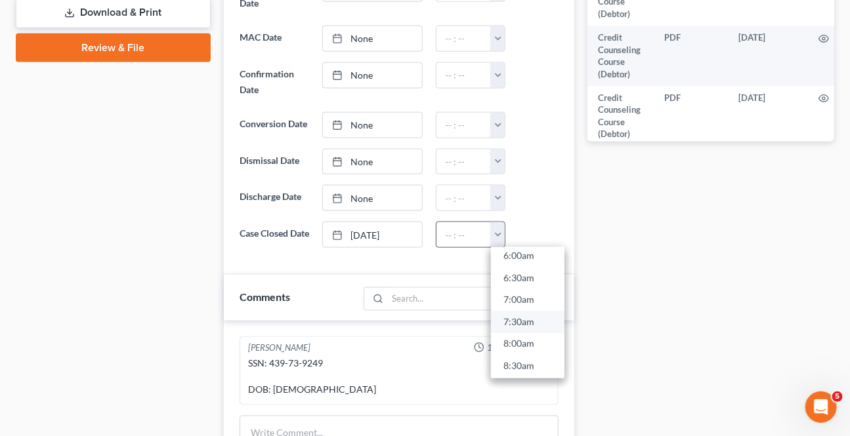
scroll to position [298, 0]
click at [519, 295] on link "7:30am" at bounding box center [527, 296] width 73 height 22
type input "7:30am"
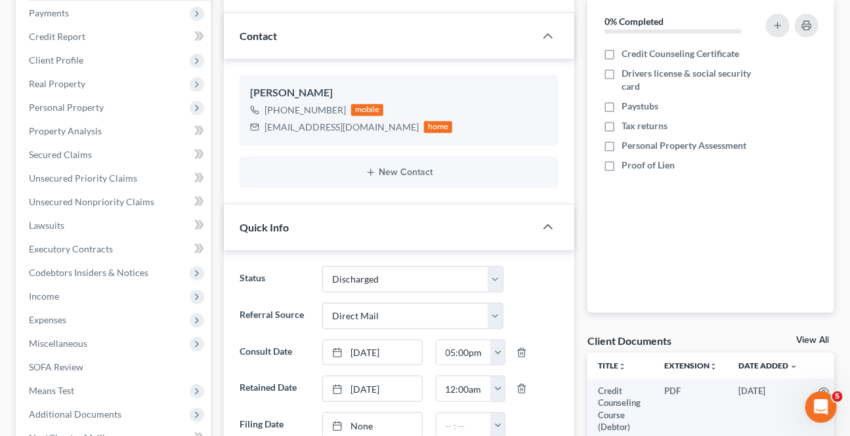
scroll to position [0, 0]
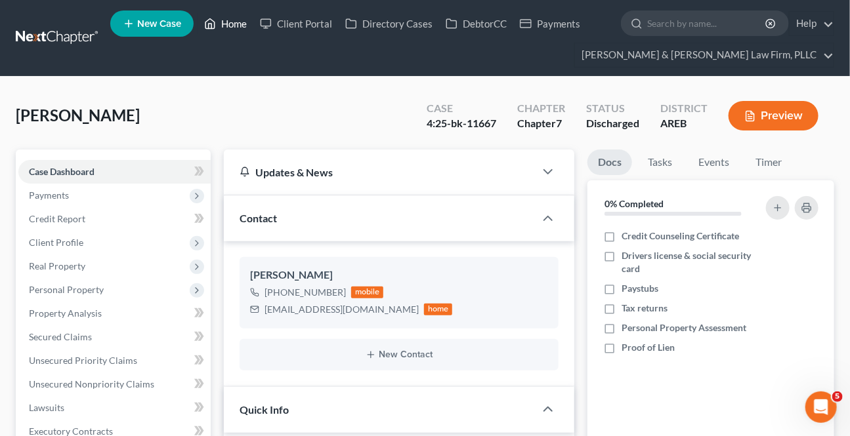
click at [237, 20] on link "Home" at bounding box center [225, 24] width 56 height 24
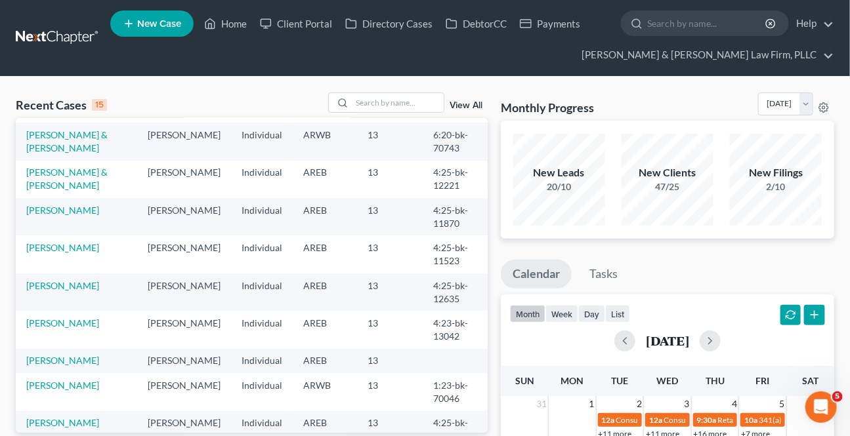
scroll to position [59, 0]
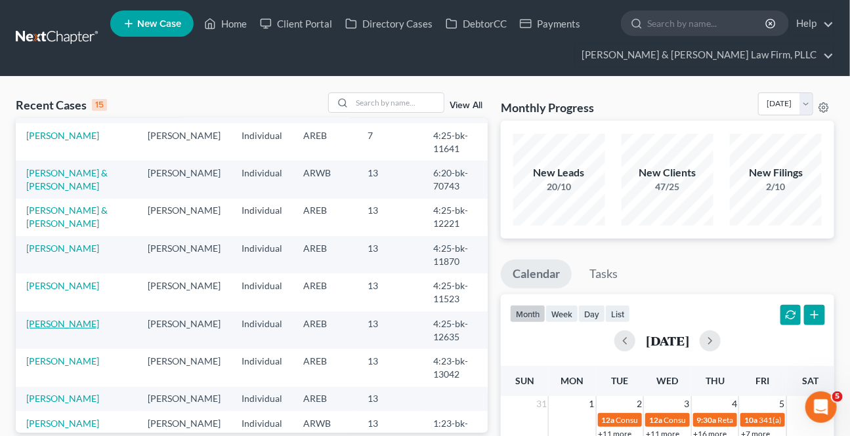
click at [69, 327] on link "[PERSON_NAME]" at bounding box center [62, 323] width 73 height 11
select select "4"
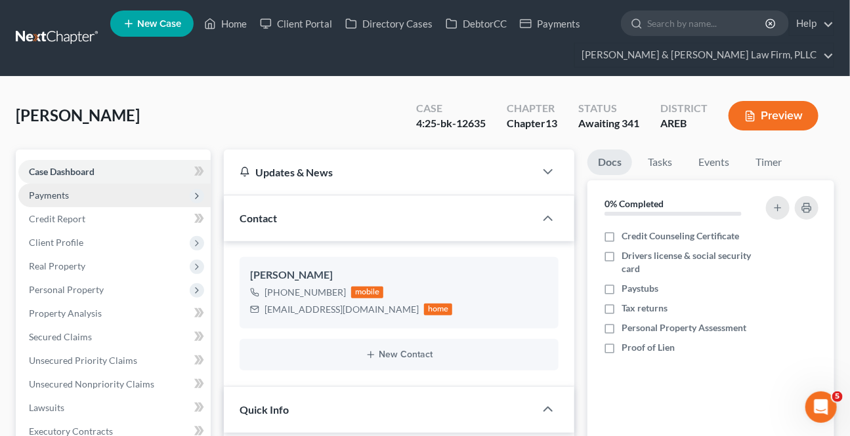
click at [71, 200] on span "Payments" at bounding box center [114, 196] width 192 height 24
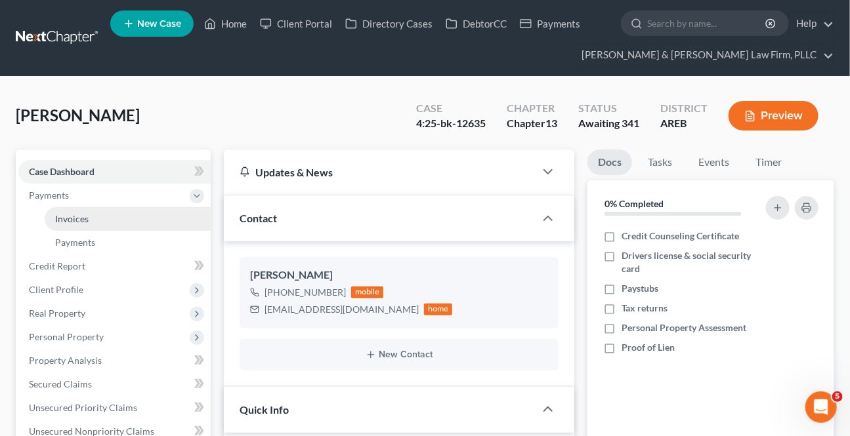
click at [64, 213] on span "Invoices" at bounding box center [71, 218] width 33 height 11
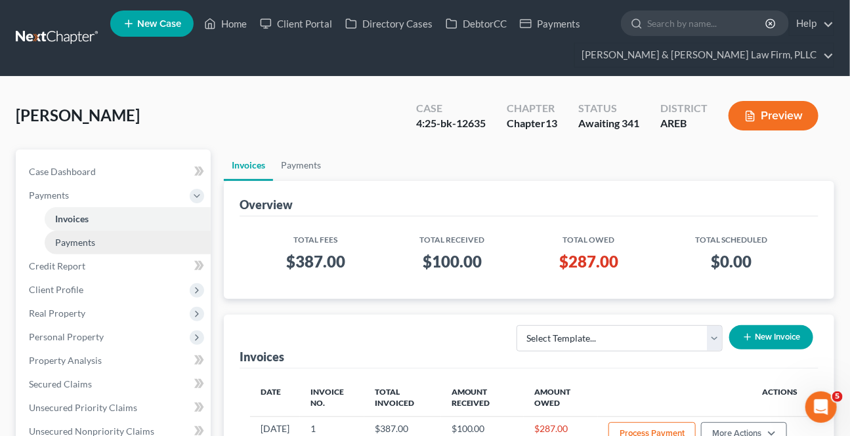
click at [76, 240] on span "Payments" at bounding box center [75, 242] width 40 height 11
